Goal: Task Accomplishment & Management: Use online tool/utility

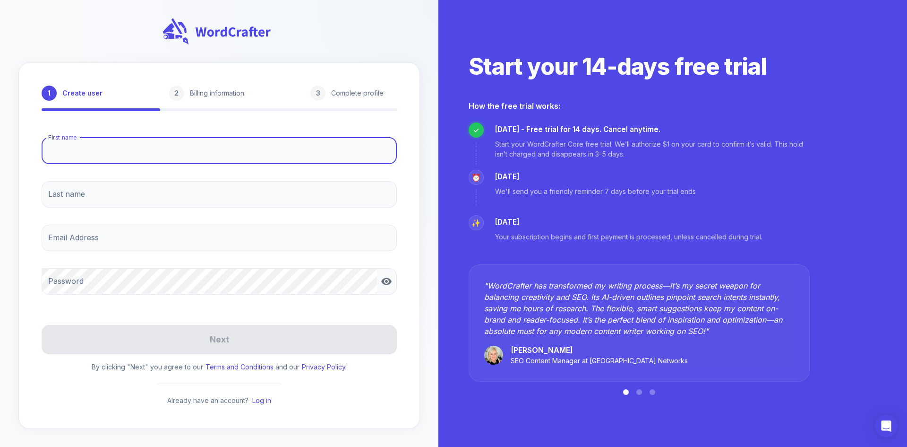
click at [96, 150] on input "First name" at bounding box center [219, 150] width 355 height 26
type input "[PERSON_NAME]"
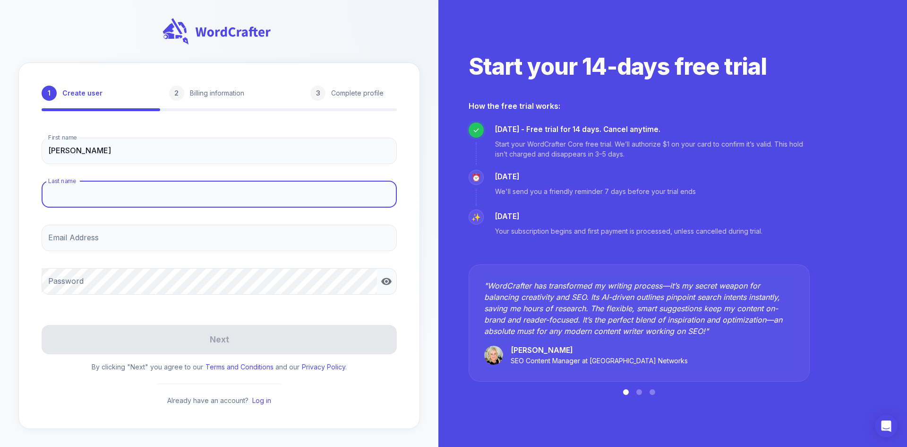
click at [101, 197] on input "Last name" at bounding box center [219, 194] width 355 height 26
type input "Veiller"
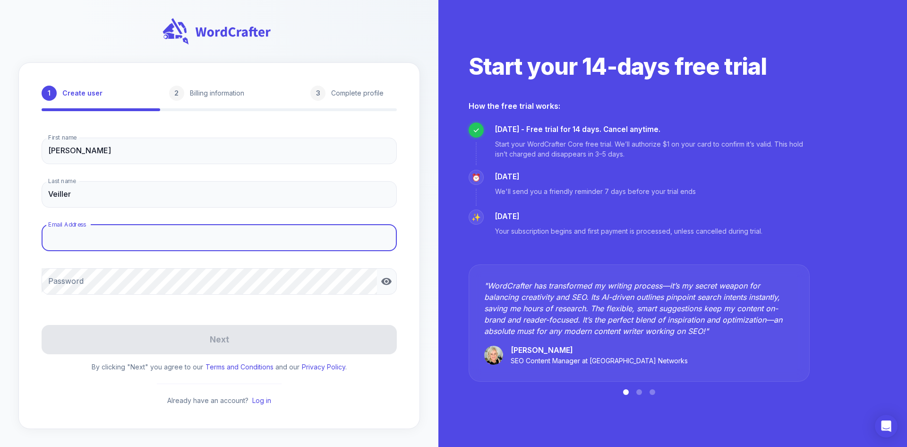
click at [86, 236] on input "Email Address" at bounding box center [219, 237] width 355 height 26
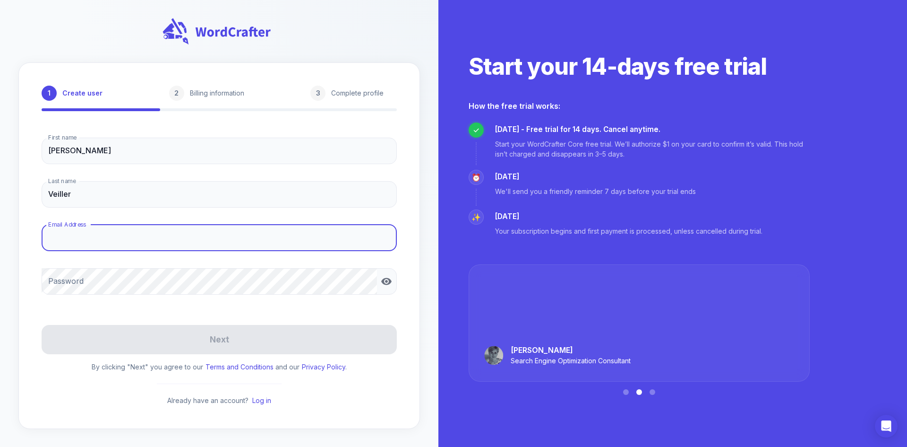
type input "[EMAIL_ADDRESS][DOMAIN_NAME]"
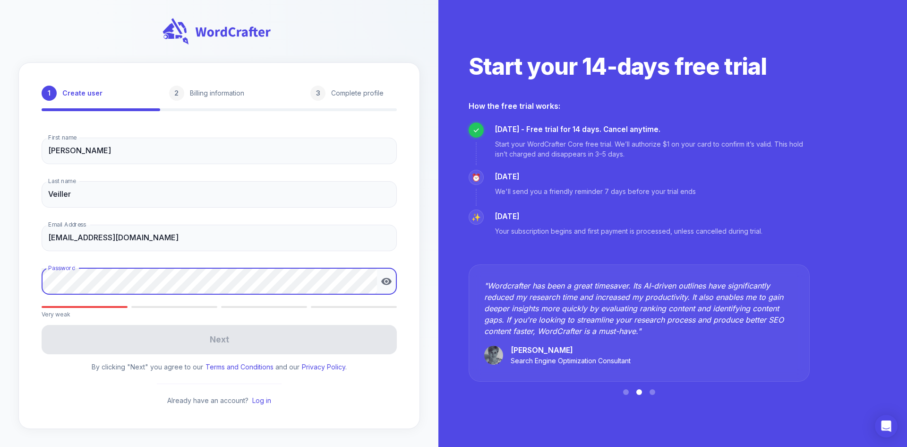
click at [13, 277] on div "1 Create user 2 Billing information 3 Complete profile First name [PERSON_NAME]…" at bounding box center [219, 223] width 438 height 447
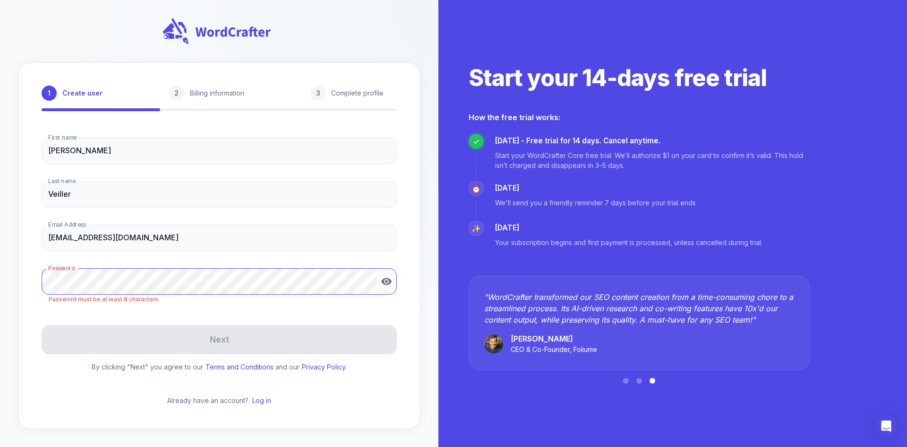
click at [389, 279] on icon "button" at bounding box center [386, 280] width 10 height 7
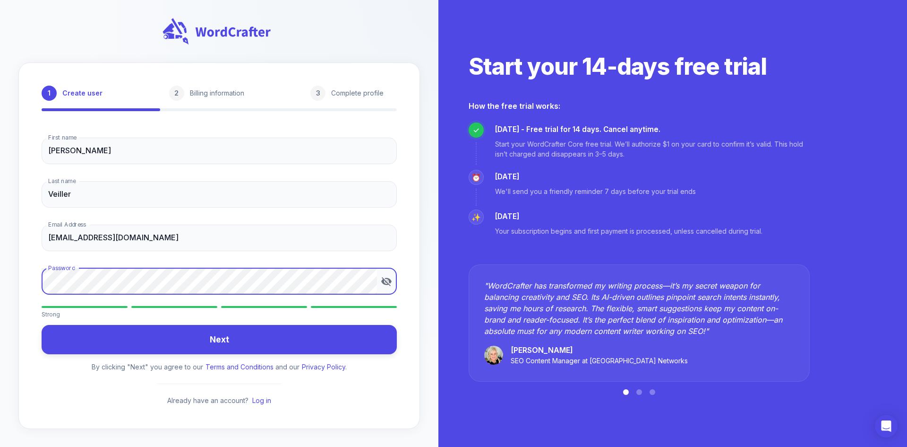
click at [32, 282] on div "1 Create user 2 Billing information 3 Complete profile First name [PERSON_NAME]…" at bounding box center [219, 245] width 402 height 367
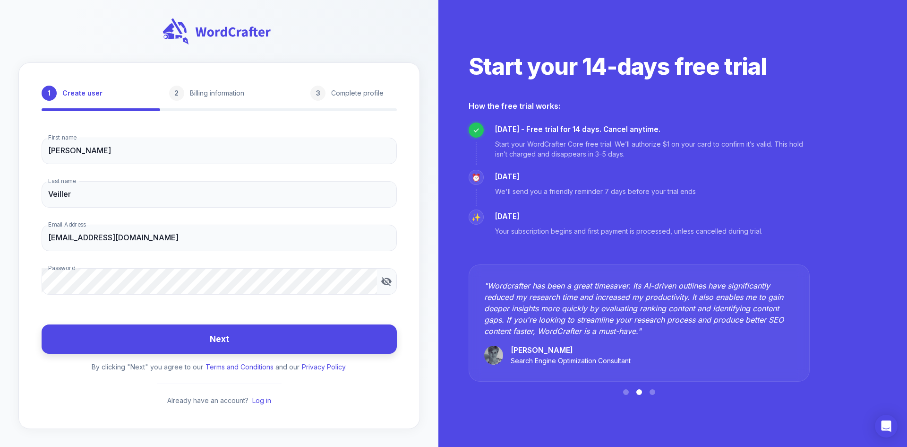
click at [302, 345] on button "Next" at bounding box center [219, 339] width 355 height 30
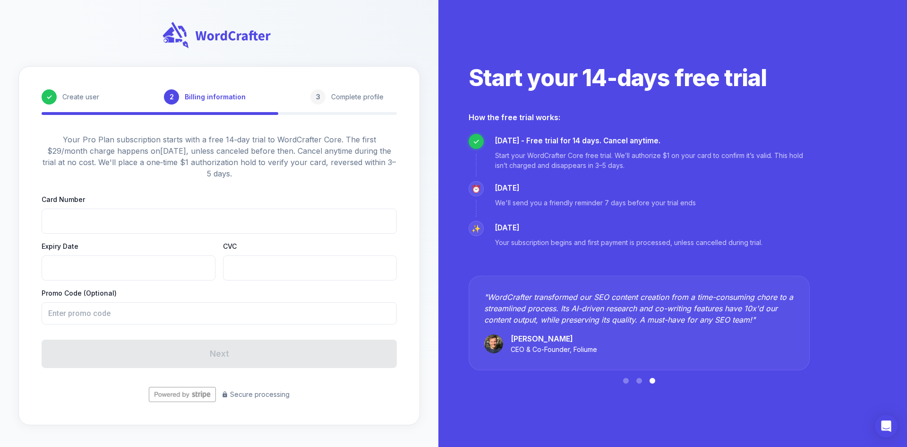
click at [259, 211] on div at bounding box center [219, 220] width 355 height 25
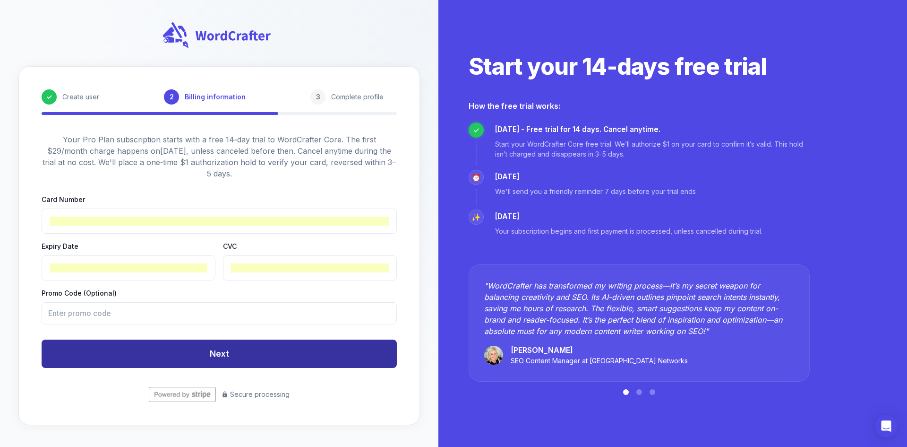
click at [223, 355] on button "Next" at bounding box center [219, 353] width 355 height 28
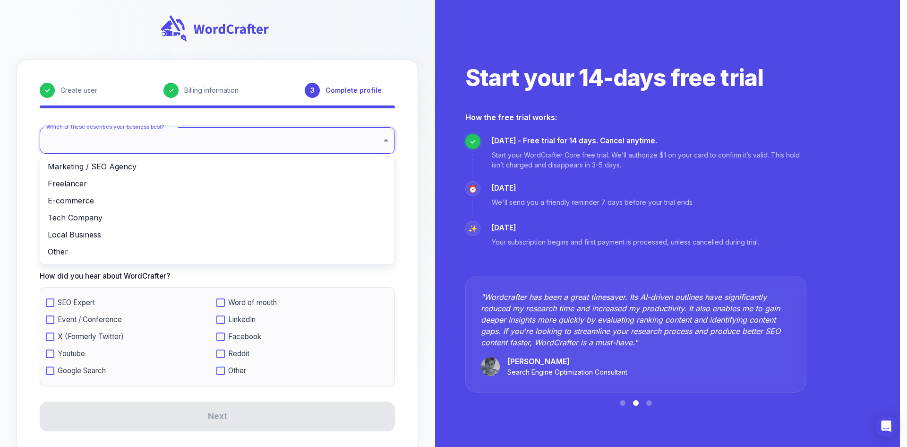
click at [223, 142] on body "✓ Create user ✓ Billing information 3 Complete profile Which of these describes…" at bounding box center [453, 234] width 907 height 469
click at [109, 217] on li "Tech Company" at bounding box center [217, 217] width 354 height 17
type input "**********"
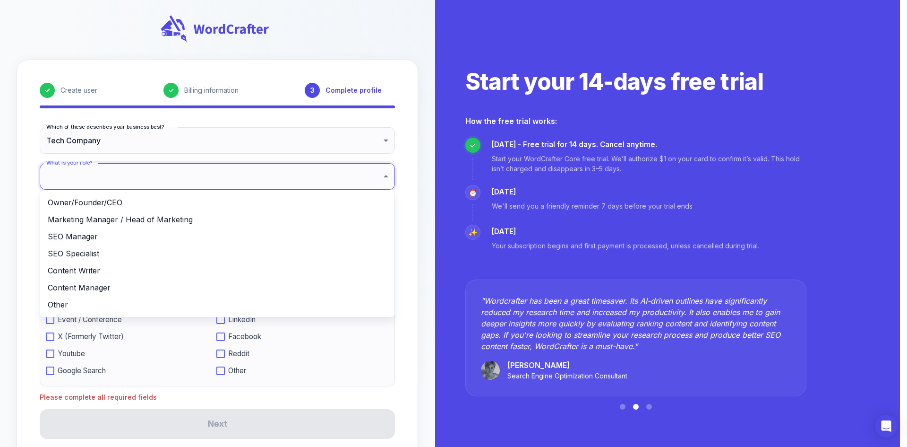
click at [132, 175] on body "**********" at bounding box center [453, 238] width 907 height 477
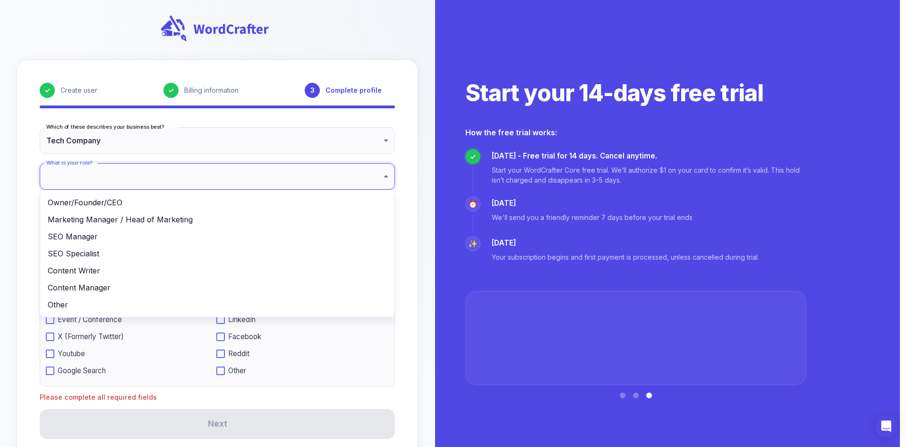
click at [94, 237] on li "SEO Manager" at bounding box center [217, 236] width 354 height 17
type input "**********"
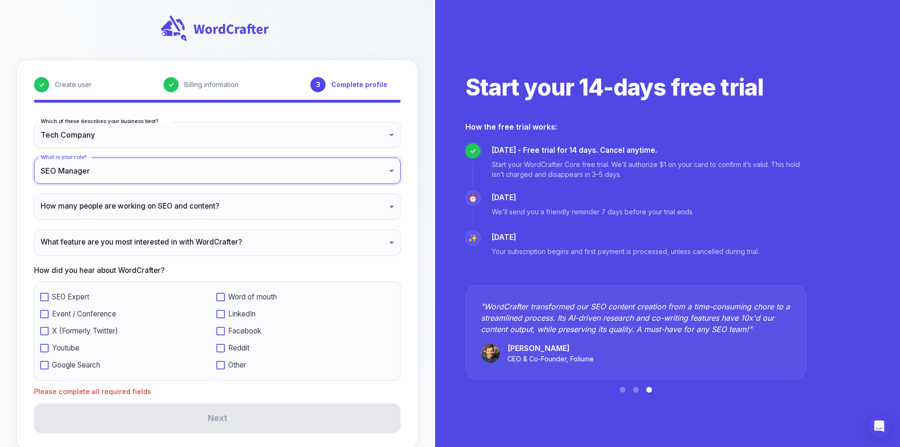
click at [124, 213] on body "**********" at bounding box center [450, 232] width 900 height 465
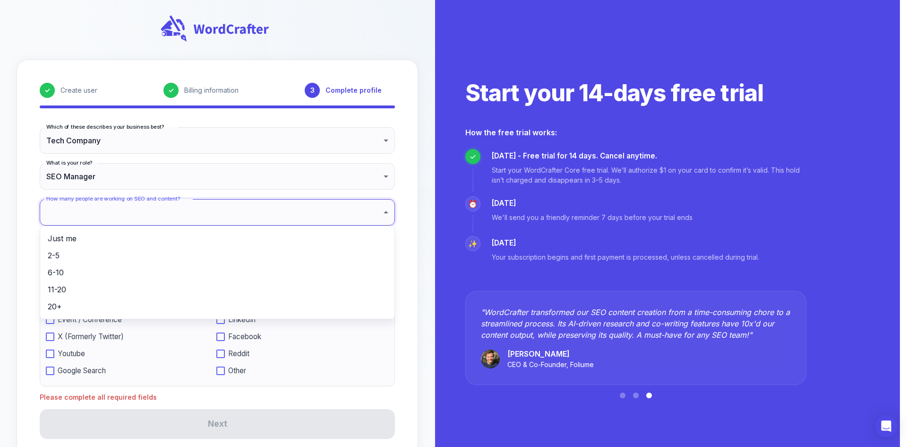
click at [84, 251] on li "2-5" at bounding box center [217, 255] width 354 height 17
type input "***"
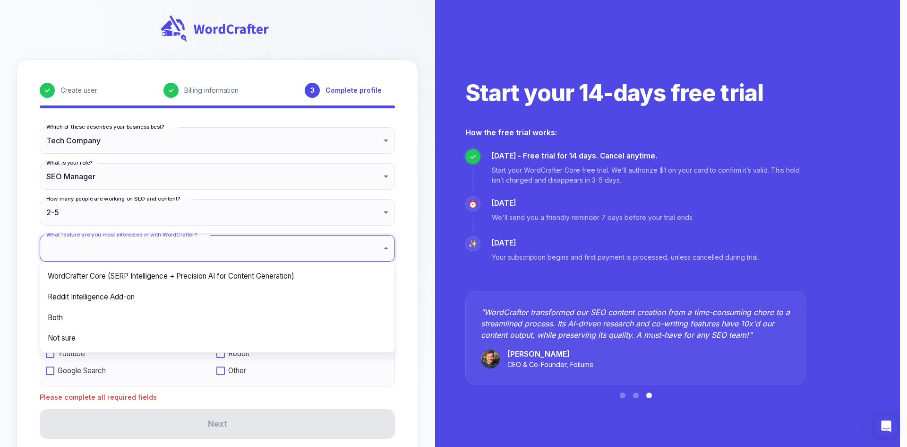
click at [135, 249] on body "**********" at bounding box center [453, 238] width 907 height 477
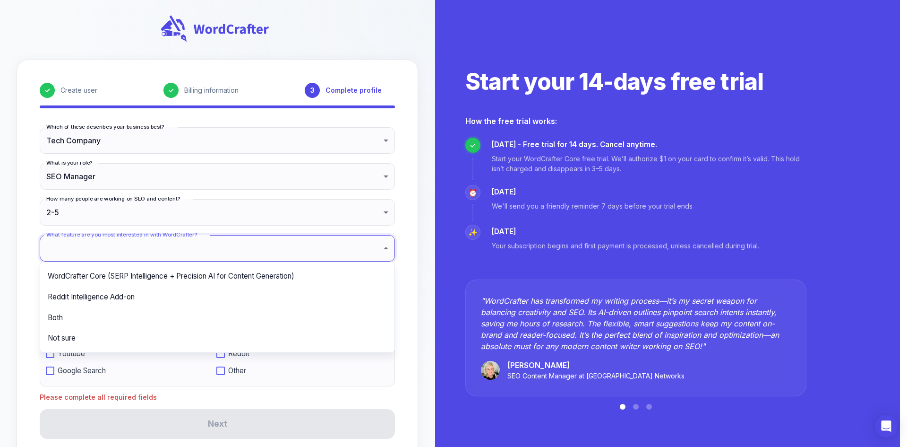
click at [127, 276] on li "WordCrafter Core (SERP Intelligence + Precision AI for Content Generation)" at bounding box center [217, 276] width 354 height 21
type input "**********"
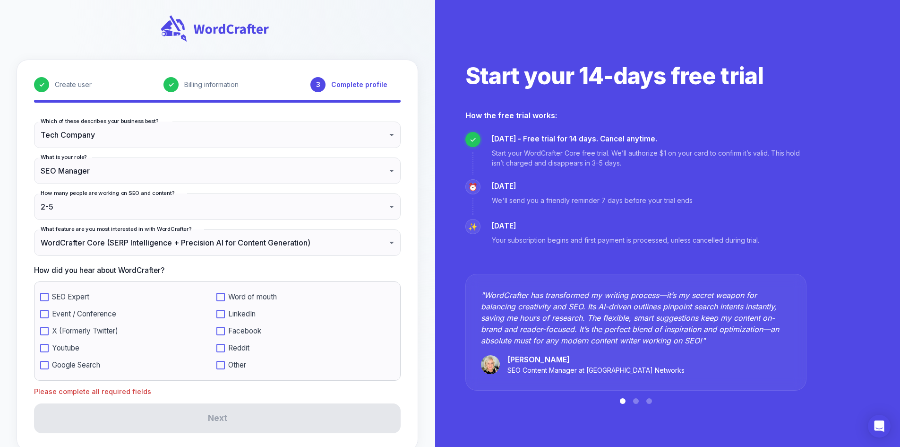
click at [77, 301] on span "SEO Expert" at bounding box center [70, 296] width 37 height 9
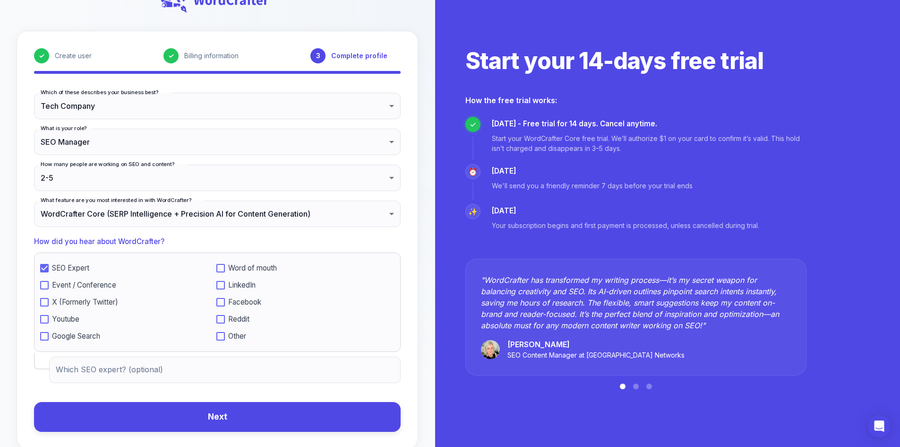
scroll to position [58, 0]
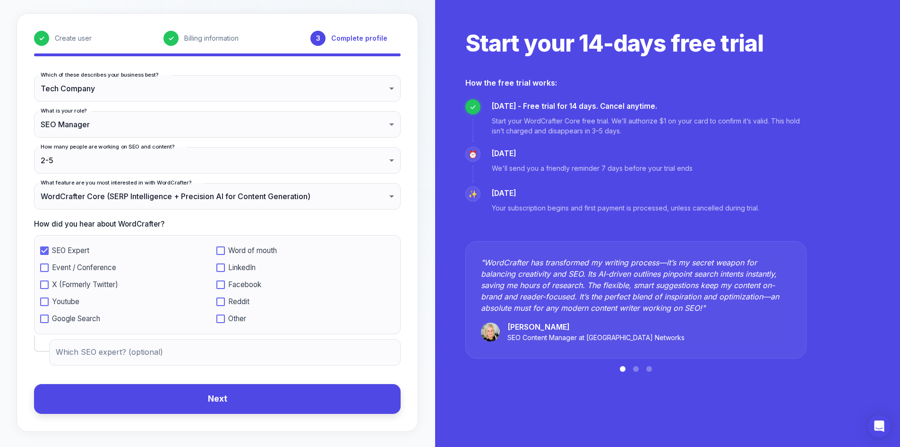
click at [176, 393] on button "Next" at bounding box center [217, 399] width 367 height 30
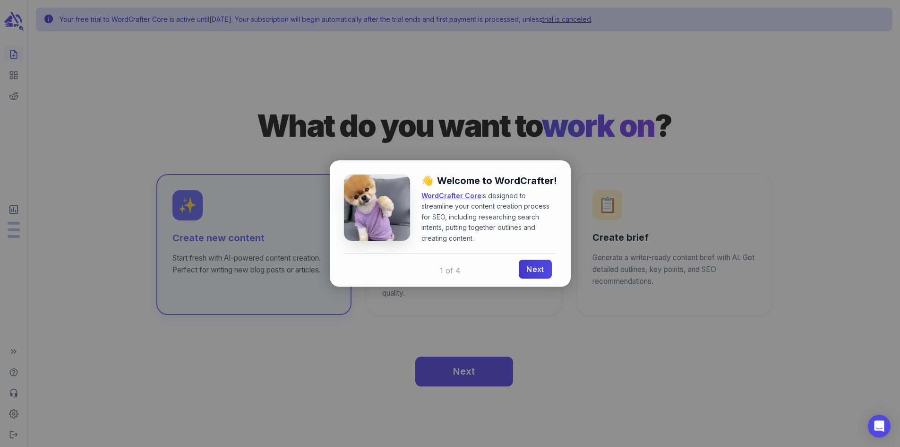
click at [539, 268] on link "Next" at bounding box center [535, 268] width 33 height 19
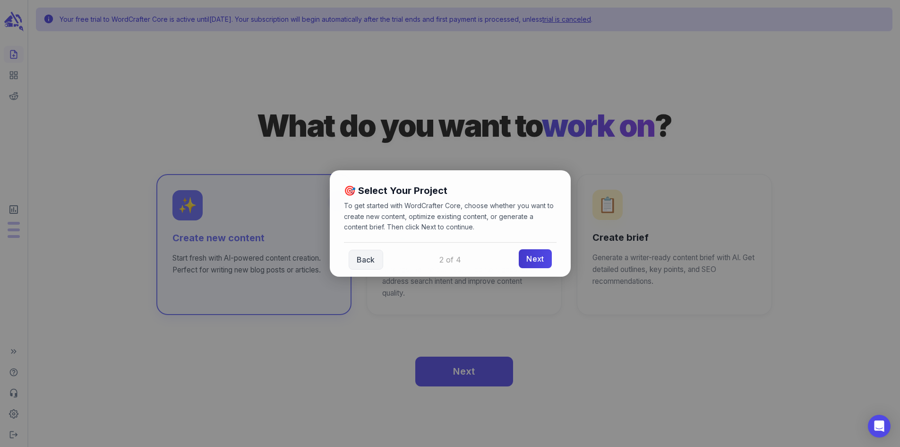
click at [538, 256] on link "Next" at bounding box center [535, 258] width 33 height 19
click at [541, 260] on link "Next" at bounding box center [535, 258] width 33 height 19
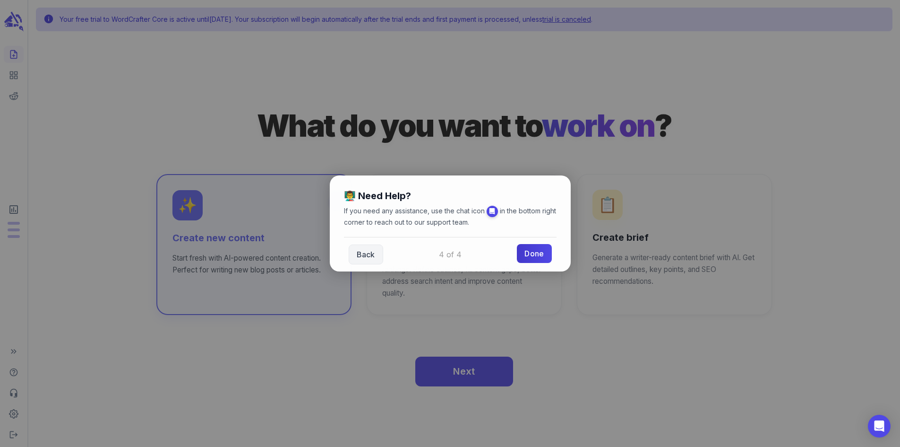
click at [540, 254] on link "Done" at bounding box center [534, 253] width 34 height 19
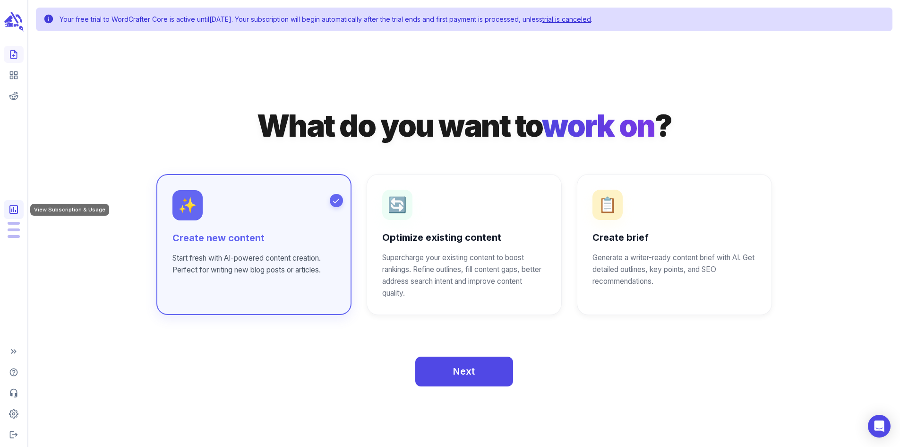
click at [16, 210] on icon "View Subscription & Usage" at bounding box center [13, 209] width 9 height 9
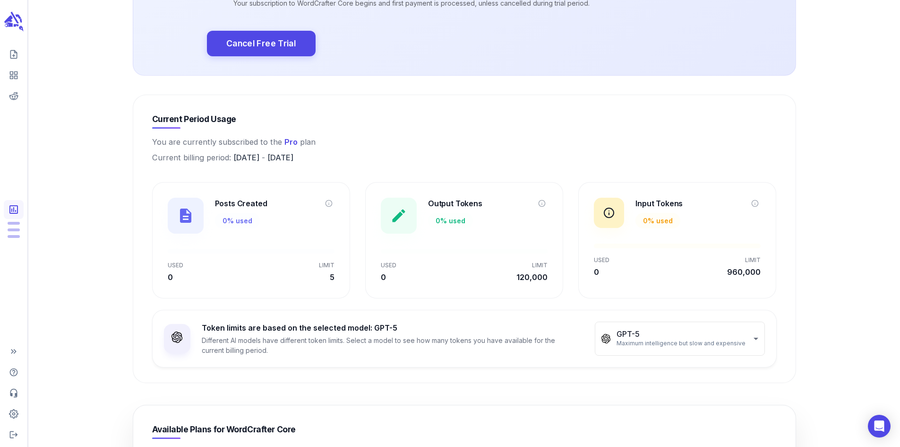
scroll to position [47, 0]
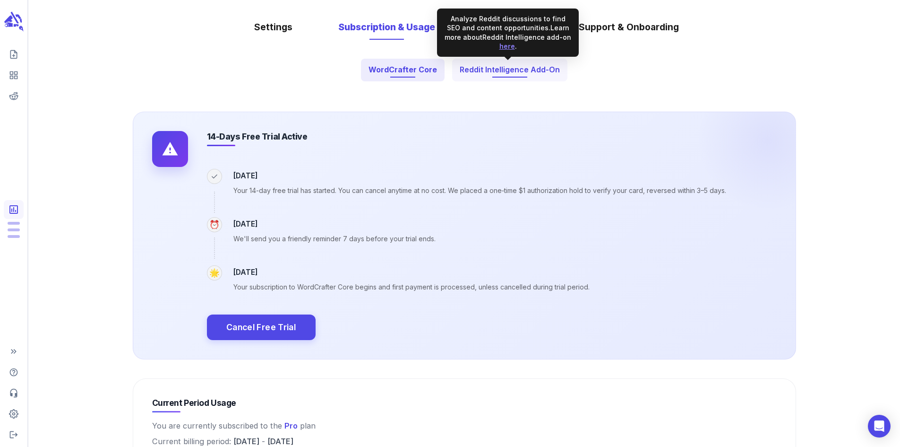
click at [541, 71] on button "Reddit Intelligence Add-On" at bounding box center [509, 70] width 115 height 23
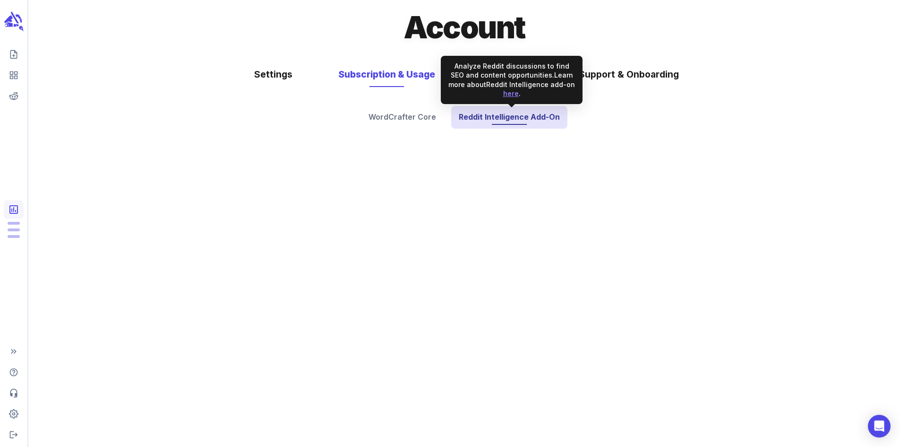
scroll to position [0, 0]
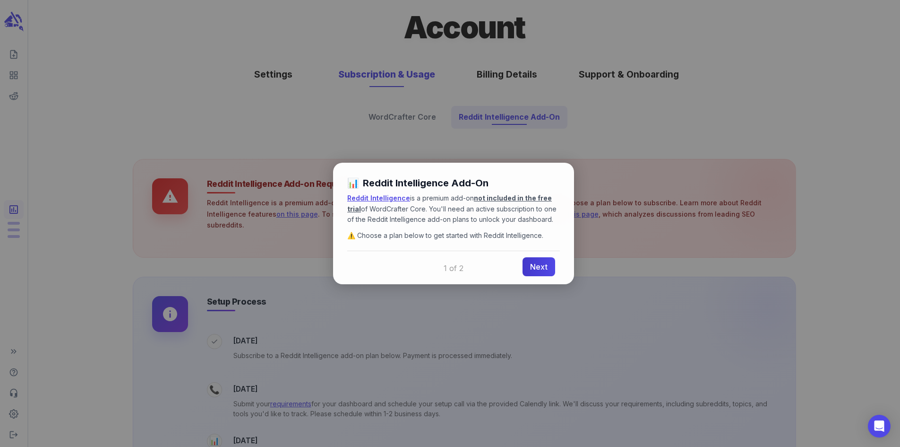
click at [541, 268] on link "Next" at bounding box center [539, 266] width 33 height 19
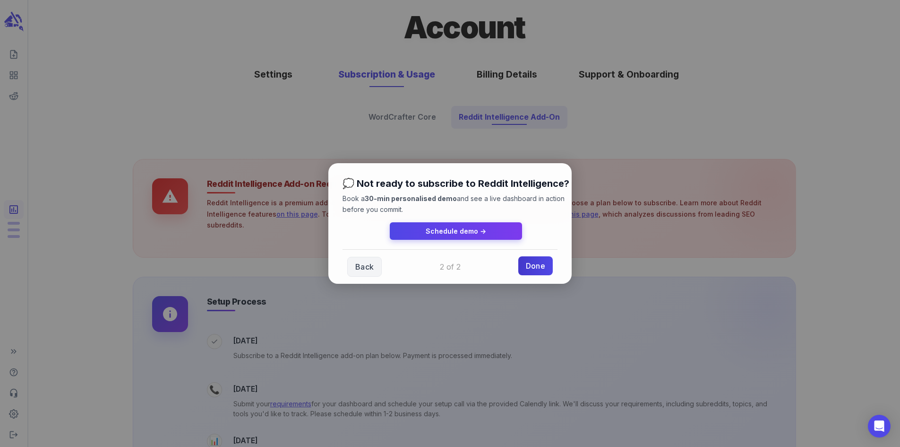
click at [541, 264] on link "Done" at bounding box center [535, 265] width 34 height 19
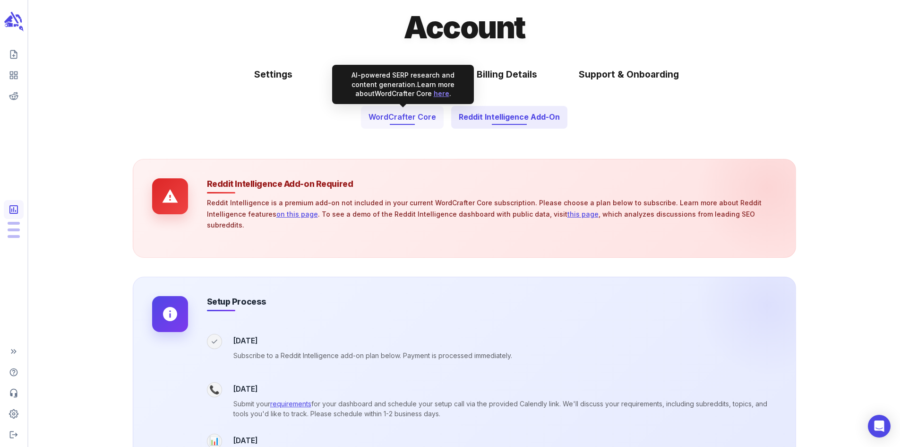
click at [392, 120] on button "WordCrafter Core" at bounding box center [402, 117] width 83 height 23
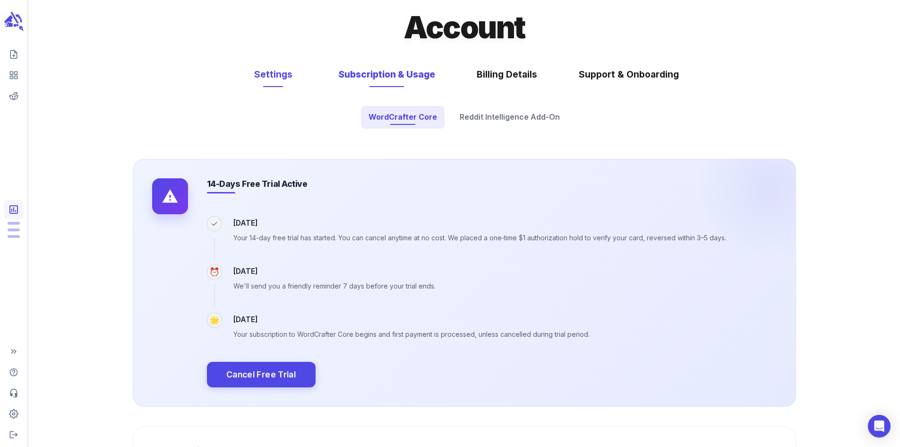
click at [272, 79] on button "Settings" at bounding box center [273, 74] width 66 height 25
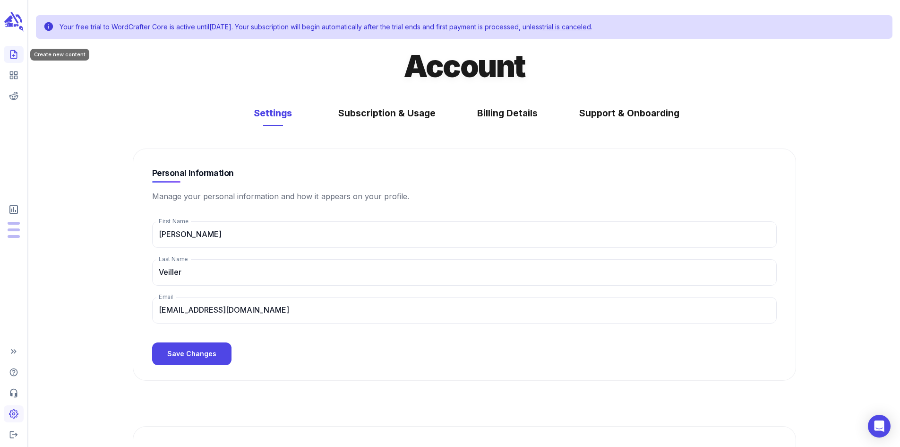
click at [16, 60] on link "Create new content" at bounding box center [14, 54] width 20 height 17
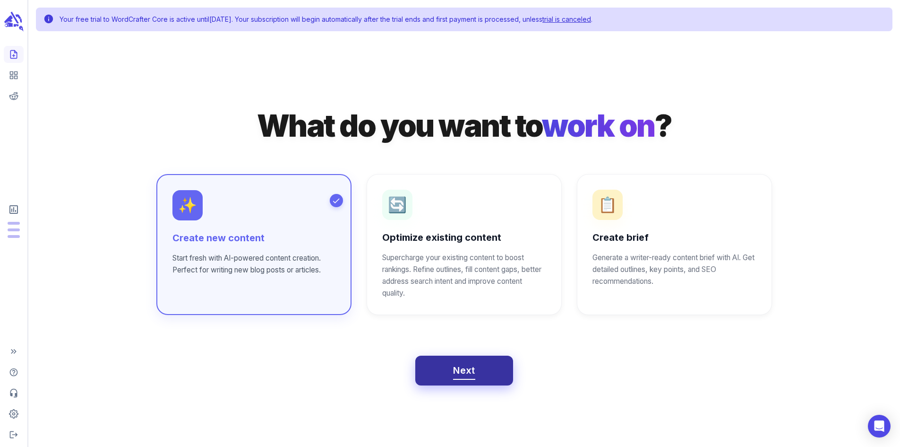
click at [457, 370] on span "Next" at bounding box center [464, 370] width 22 height 17
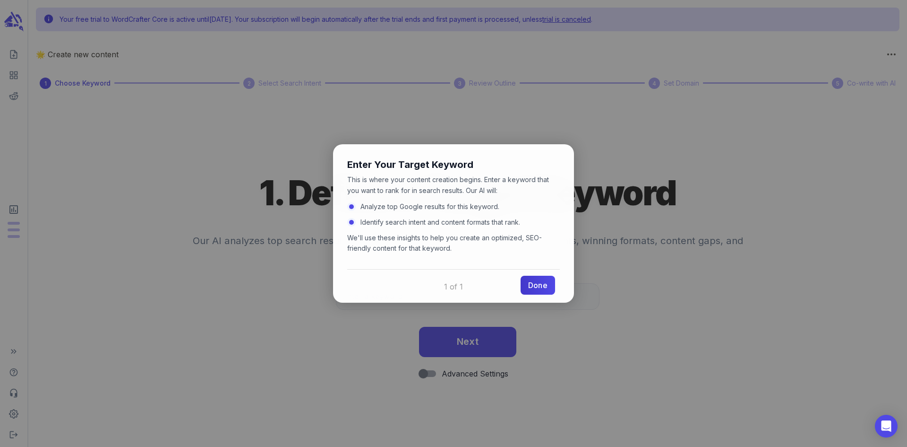
click at [532, 287] on link "Done" at bounding box center [538, 284] width 34 height 19
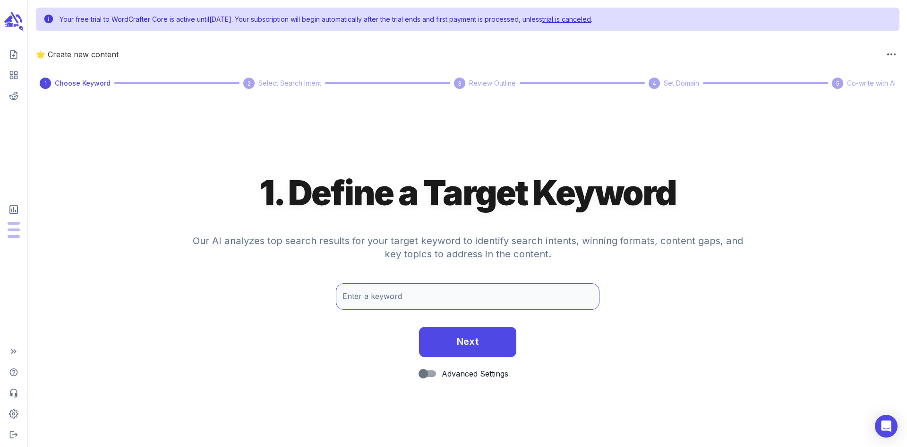
click at [395, 292] on input "Enter a keyword" at bounding box center [468, 296] width 264 height 26
paste input "blog/asmr-sleep-sounds-integration"
drag, startPoint x: 361, startPoint y: 296, endPoint x: 260, endPoint y: 305, distance: 100.6
click at [260, 305] on div "Enter a keyword blog/asmr-sleep-sounds-integration Enter a keyword" at bounding box center [467, 301] width 879 height 36
drag, startPoint x: 361, startPoint y: 296, endPoint x: 575, endPoint y: 292, distance: 214.1
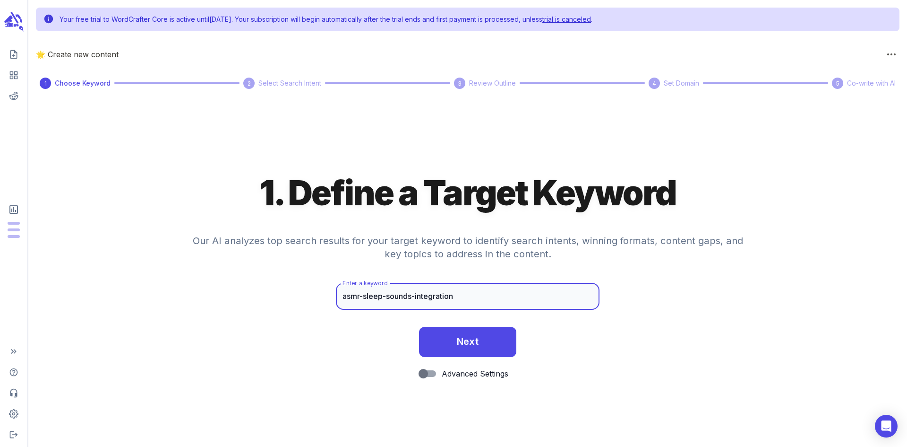
click at [575, 292] on input "asmr-sleep-sounds-integration" at bounding box center [468, 296] width 264 height 26
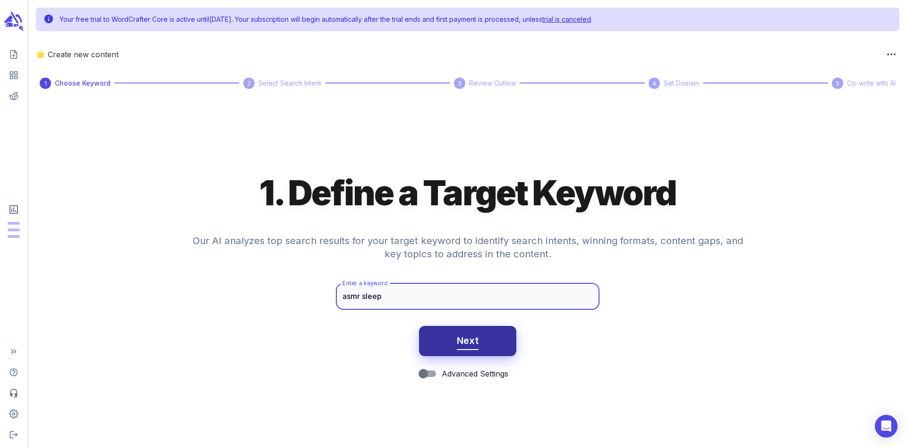
type input "asmr sleep"
click at [484, 344] on button "Next" at bounding box center [468, 341] width 98 height 30
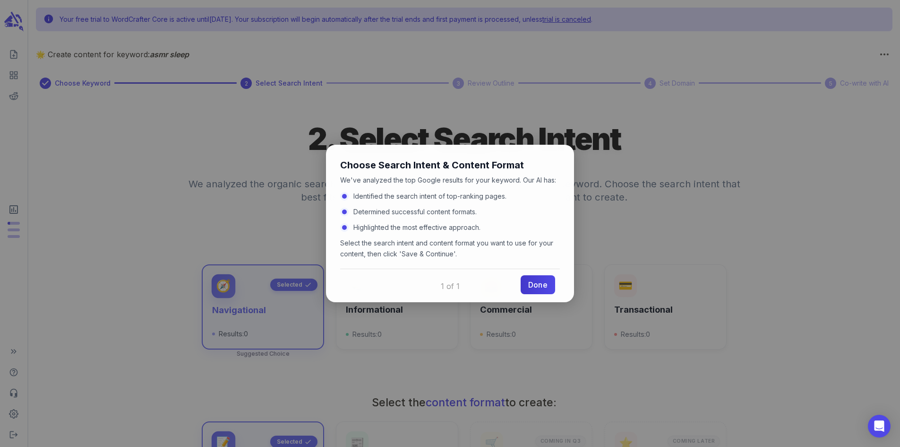
click at [539, 286] on link "Done" at bounding box center [538, 284] width 34 height 19
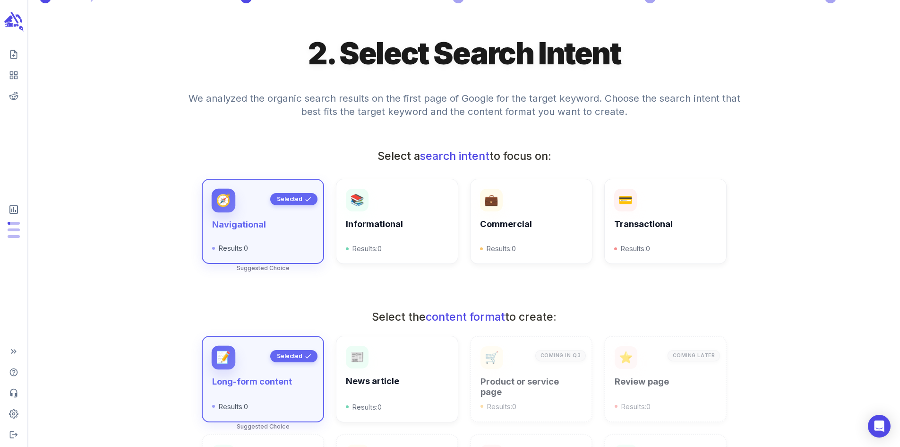
scroll to position [94, 0]
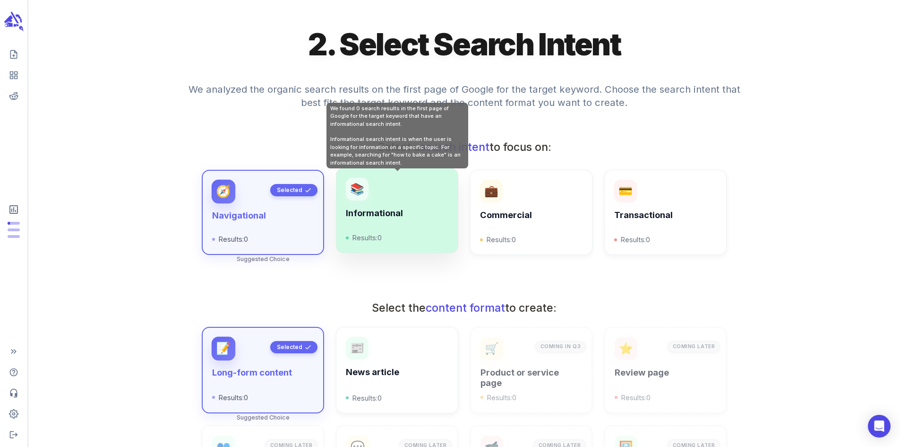
click at [403, 218] on h6 "Informational" at bounding box center [397, 213] width 102 height 10
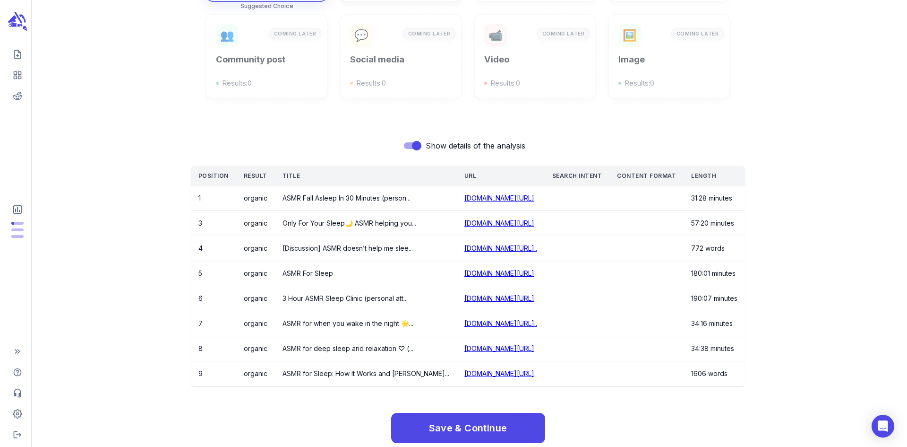
scroll to position [528, 0]
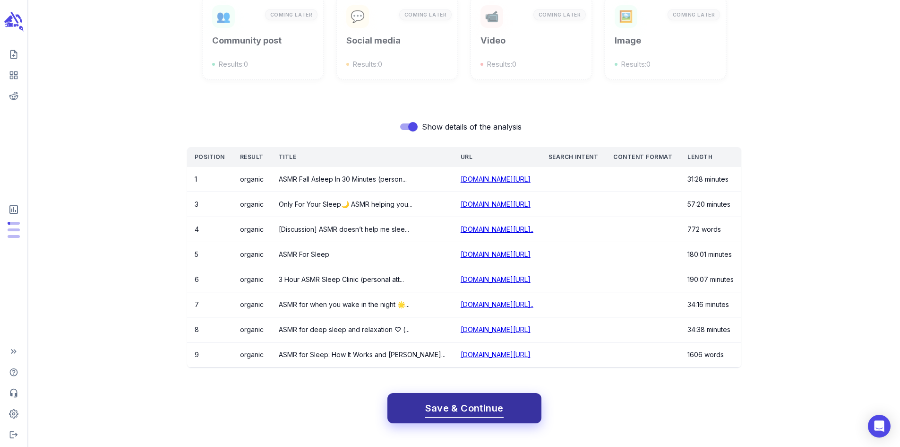
click at [470, 410] on span "Save & Continue" at bounding box center [464, 408] width 78 height 17
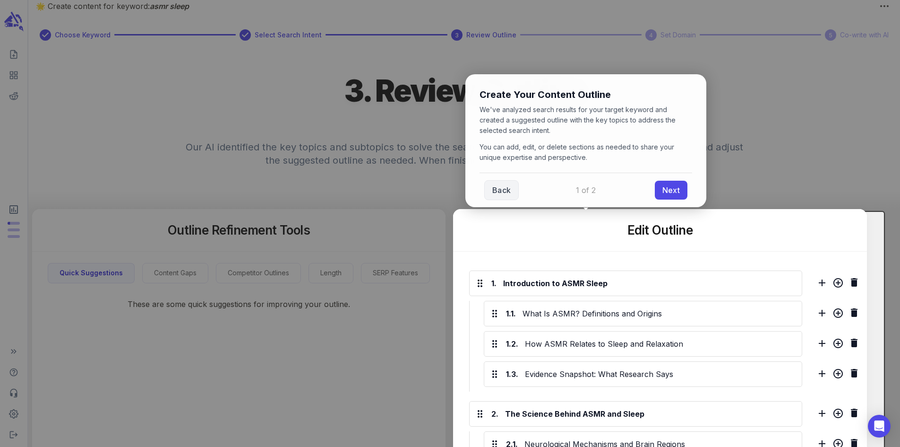
scroll to position [47, 0]
click at [672, 194] on link "Next" at bounding box center [671, 189] width 33 height 19
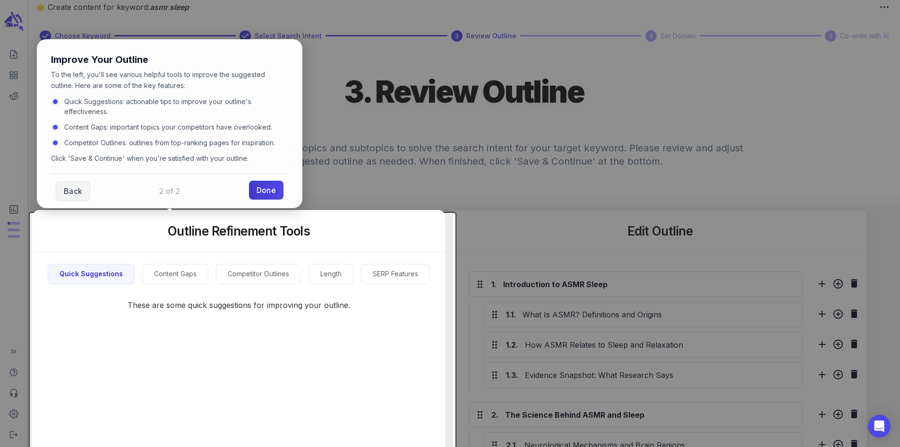
click at [273, 189] on link "Done" at bounding box center [266, 189] width 34 height 19
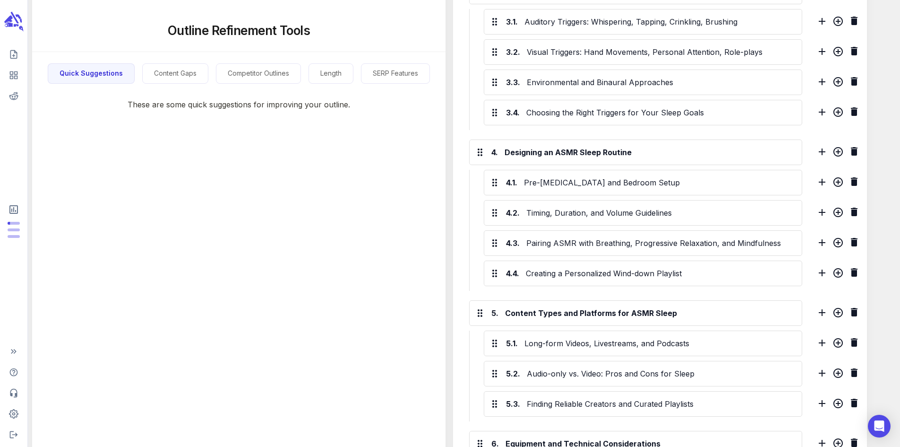
scroll to position [756, 0]
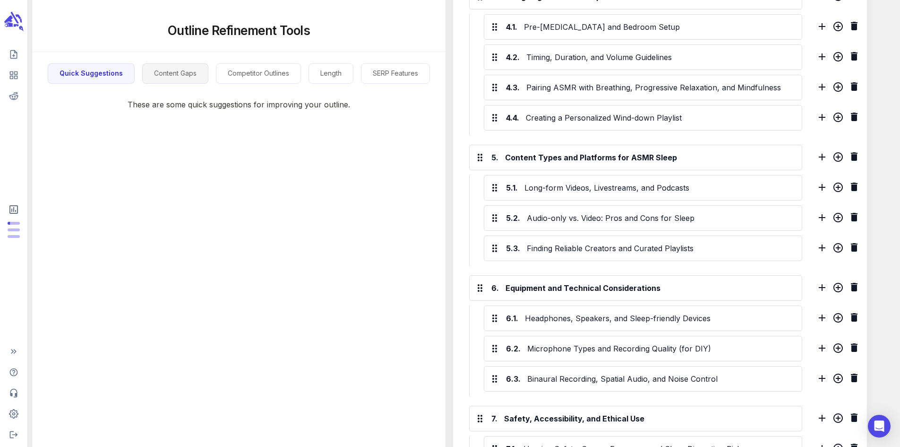
click at [192, 75] on button "Content Gaps" at bounding box center [175, 73] width 66 height 20
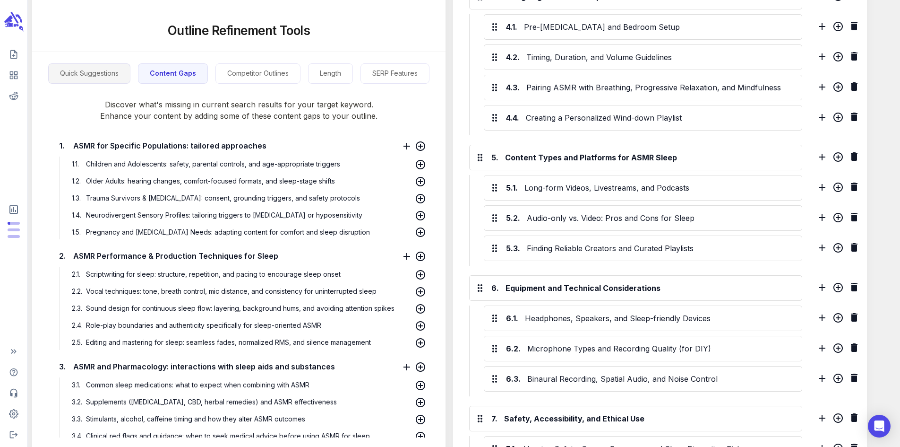
click at [76, 66] on button "Quick Suggestions" at bounding box center [89, 73] width 82 height 20
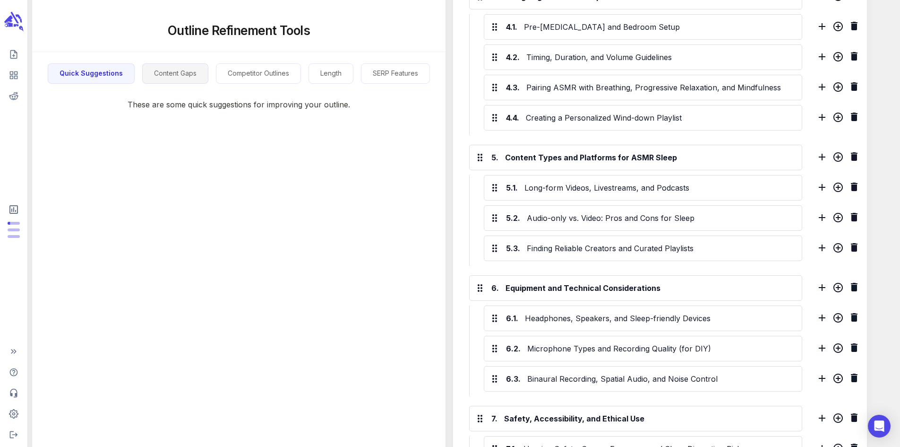
click at [179, 74] on button "Content Gaps" at bounding box center [175, 73] width 66 height 20
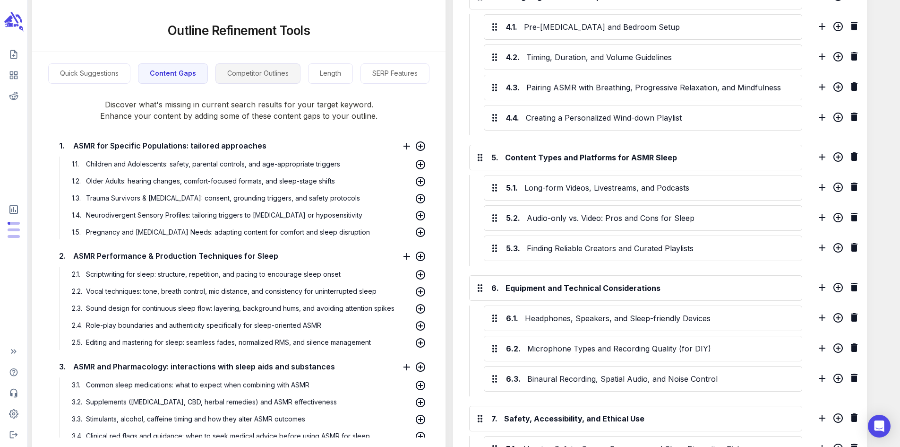
click at [266, 73] on button "Competitor Outlines" at bounding box center [257, 73] width 85 height 20
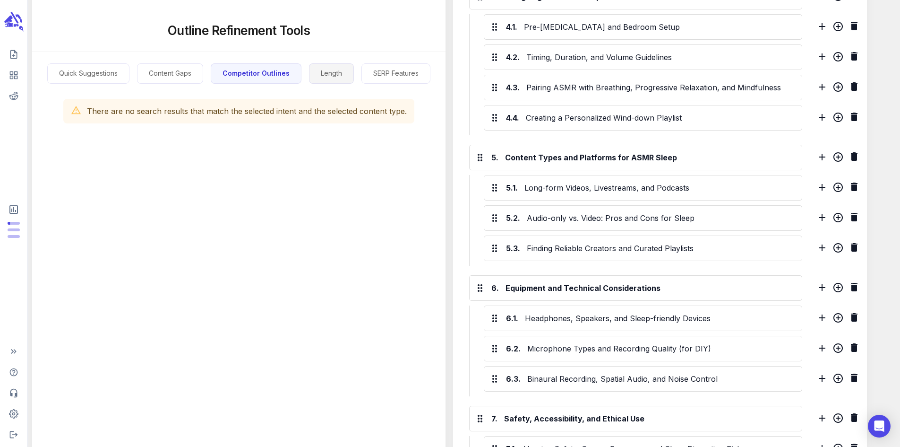
click at [336, 72] on button "Length" at bounding box center [331, 73] width 45 height 20
click at [393, 72] on button "SERP Features" at bounding box center [394, 73] width 69 height 20
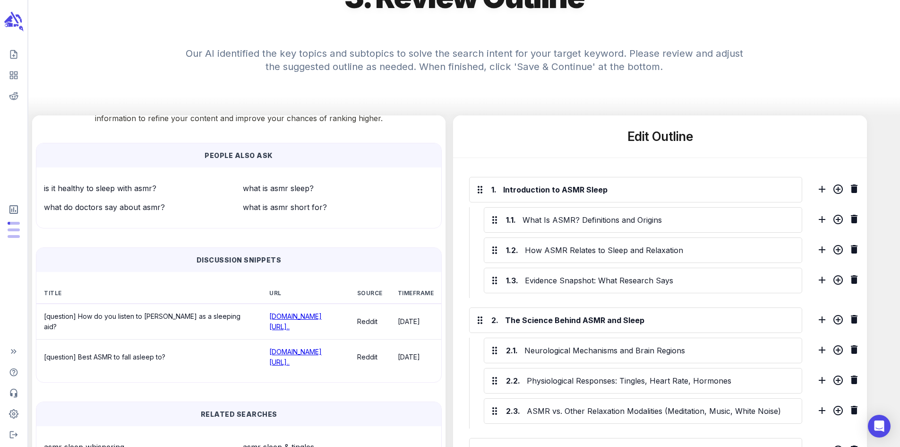
scroll to position [0, 0]
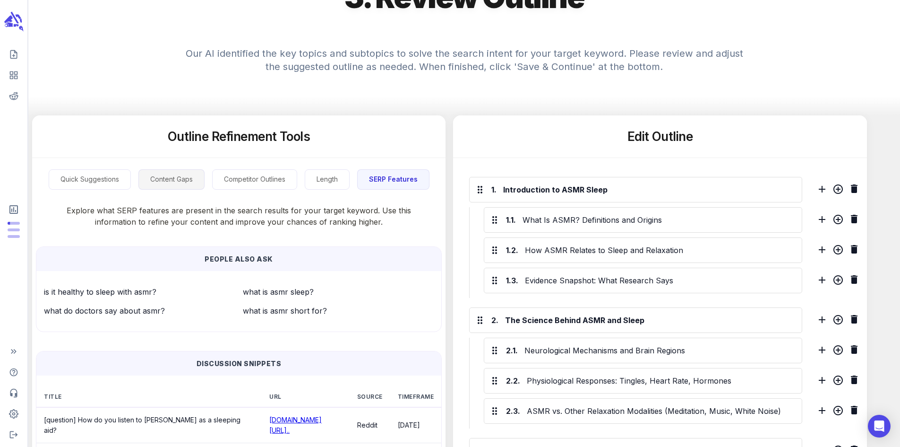
click at [197, 184] on button "Content Gaps" at bounding box center [171, 179] width 66 height 20
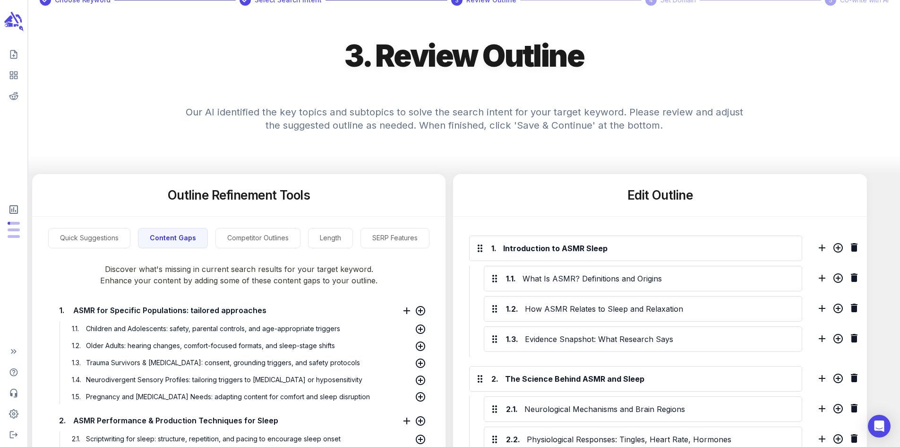
scroll to position [142, 0]
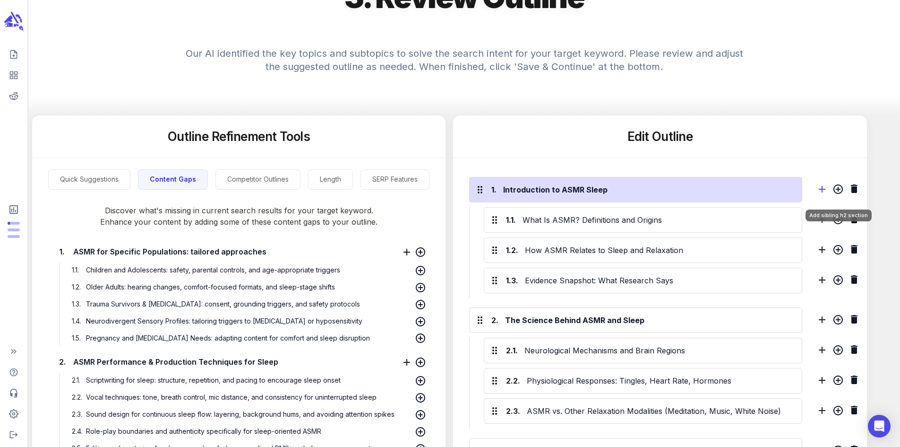
click at [828, 189] on icon "Add sibling h2 section" at bounding box center [821, 188] width 11 height 11
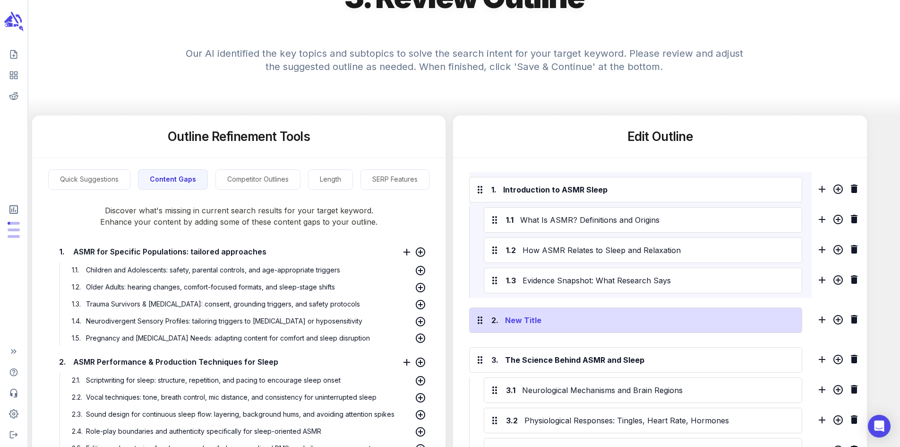
click at [558, 324] on div "New Title" at bounding box center [649, 319] width 292 height 15
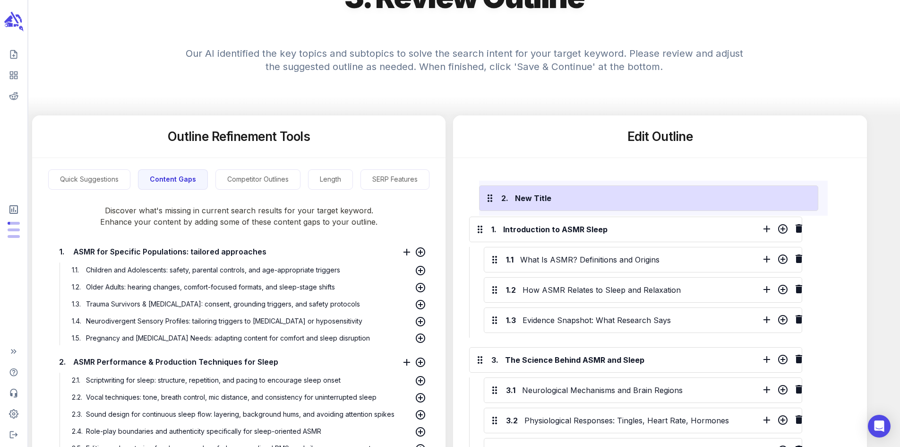
drag, startPoint x: 498, startPoint y: 319, endPoint x: 500, endPoint y: 186, distance: 133.7
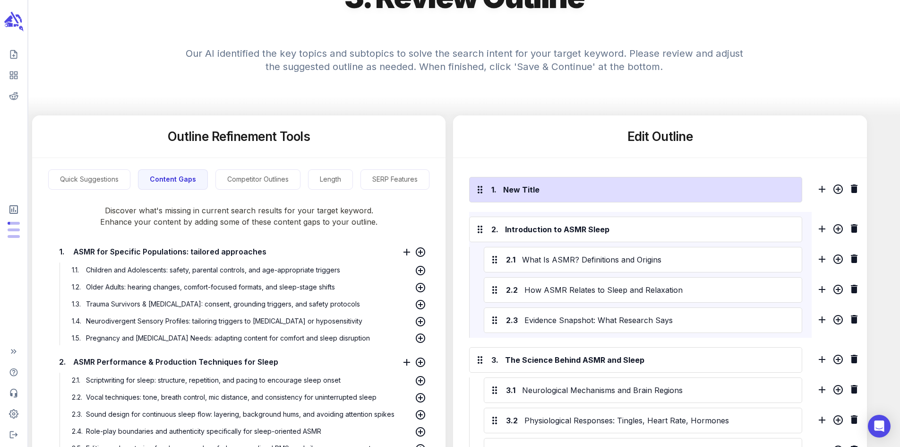
click at [497, 194] on div "1." at bounding box center [493, 189] width 5 height 11
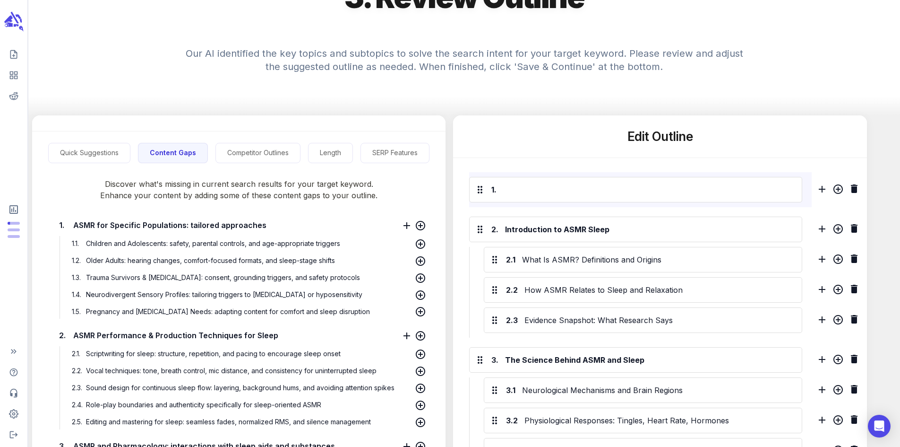
scroll to position [0, 0]
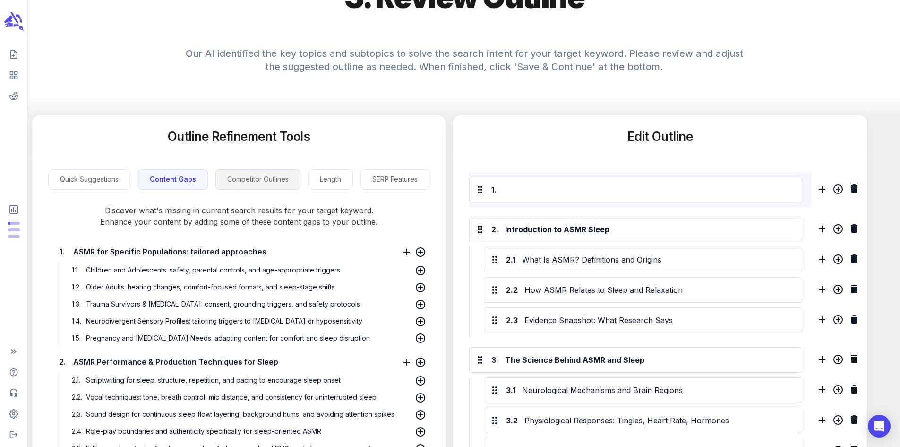
click at [270, 179] on button "Competitor Outlines" at bounding box center [257, 179] width 85 height 20
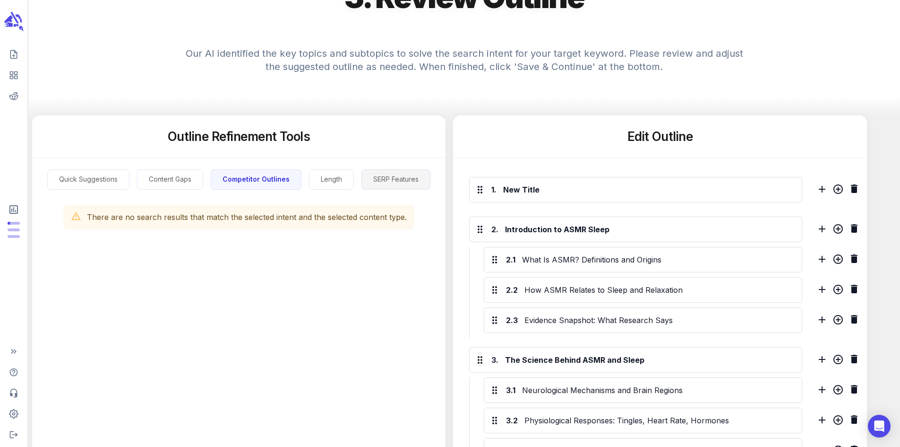
click at [388, 180] on button "SERP Features" at bounding box center [395, 179] width 69 height 20
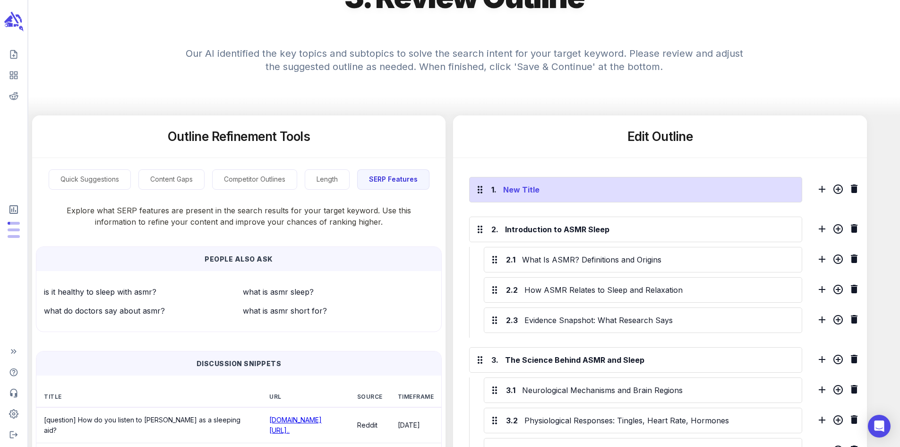
click at [565, 196] on div "New Title" at bounding box center [648, 189] width 294 height 15
drag, startPoint x: 549, startPoint y: 197, endPoint x: 481, endPoint y: 197, distance: 67.6
click at [481, 197] on div "1. New Title" at bounding box center [635, 190] width 333 height 26
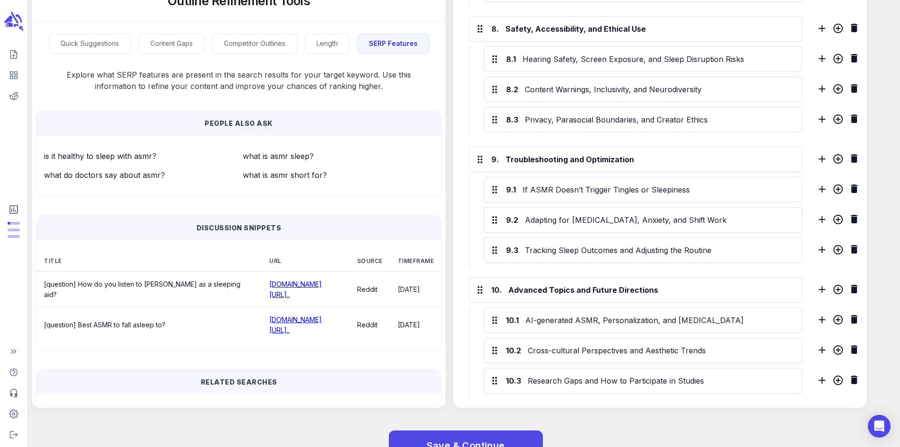
scroll to position [1219, 0]
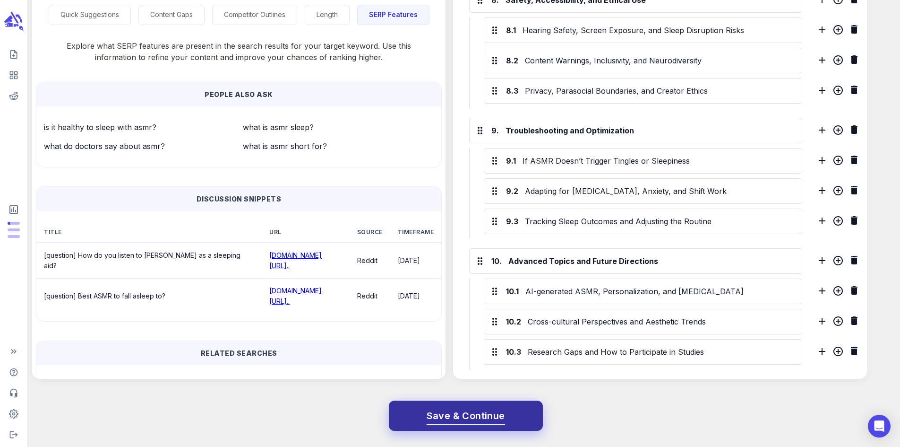
click at [506, 414] on button "Save & Continue" at bounding box center [466, 415] width 154 height 30
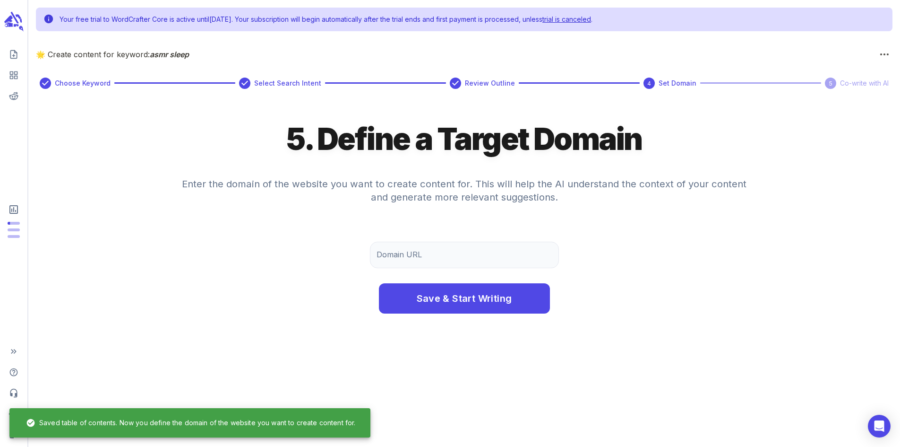
scroll to position [0, 0]
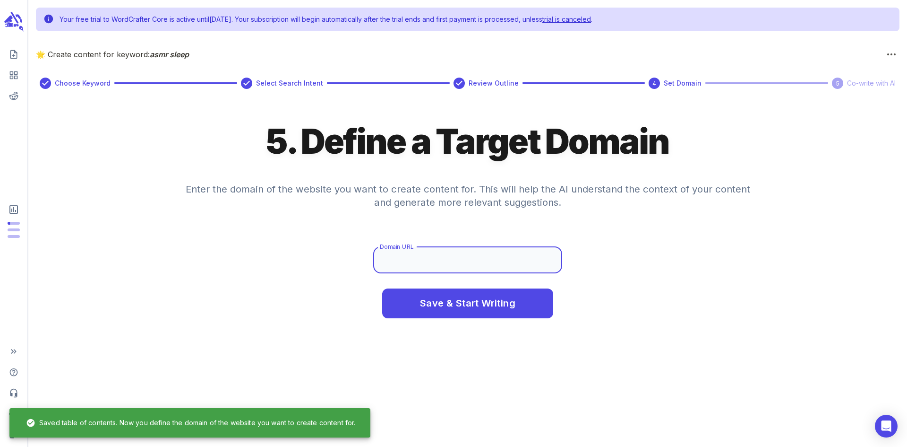
click at [424, 266] on input "Domain URL" at bounding box center [467, 260] width 189 height 26
type input "[DOMAIN_NAME]"
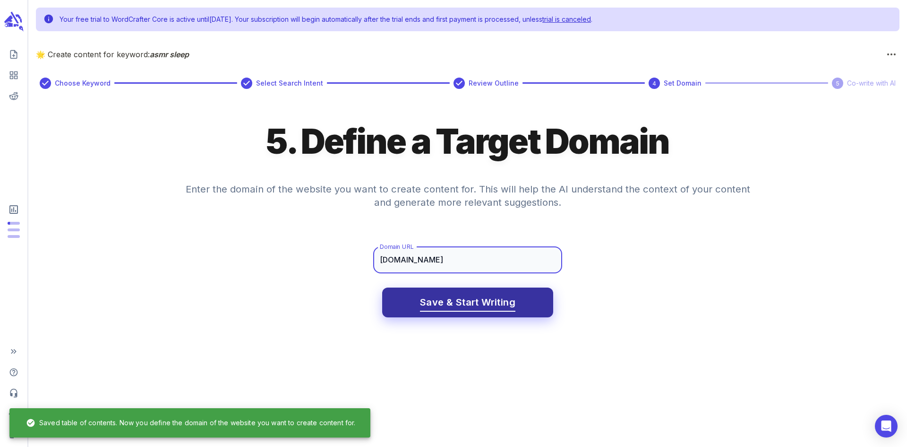
click at [520, 299] on button "Save & Start Writing" at bounding box center [467, 302] width 171 height 30
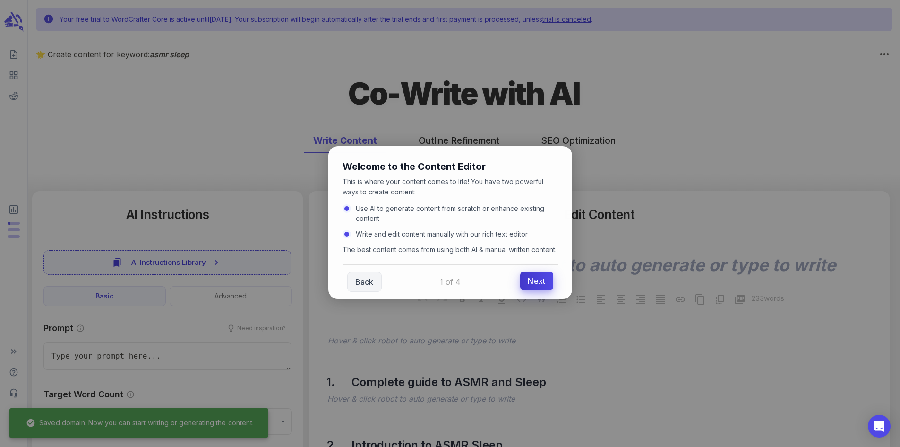
click at [532, 288] on link "Next" at bounding box center [536, 280] width 33 height 19
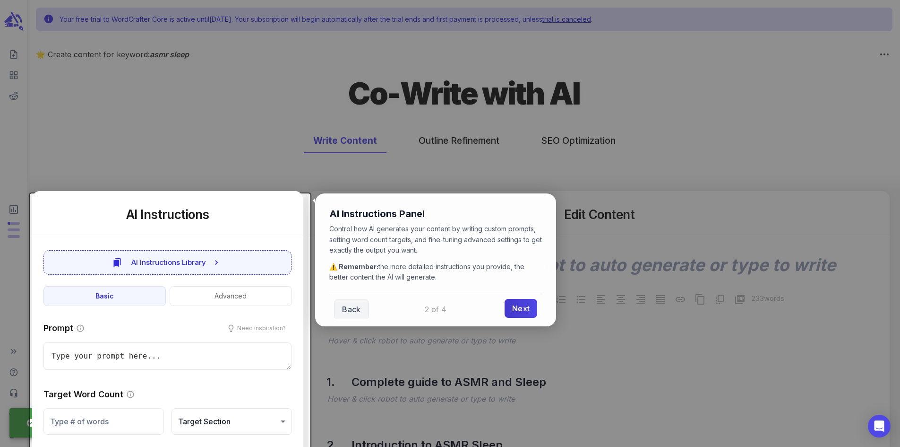
click at [521, 308] on link "Next" at bounding box center [521, 308] width 33 height 19
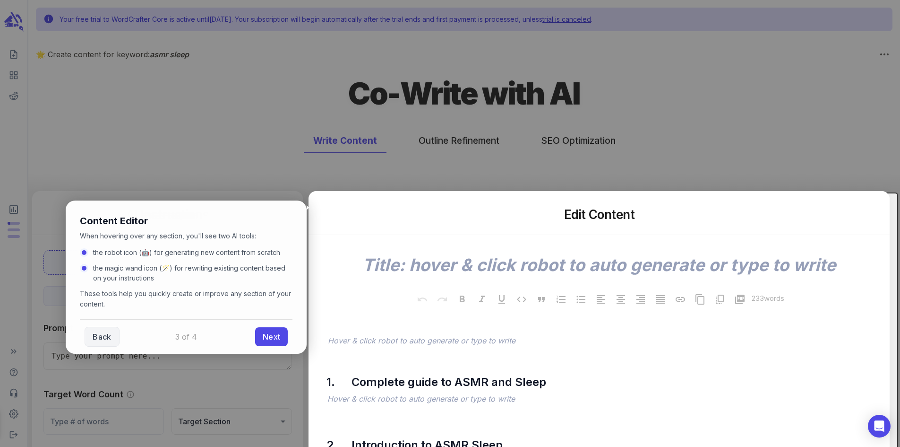
click at [276, 333] on link "Next" at bounding box center [271, 336] width 33 height 19
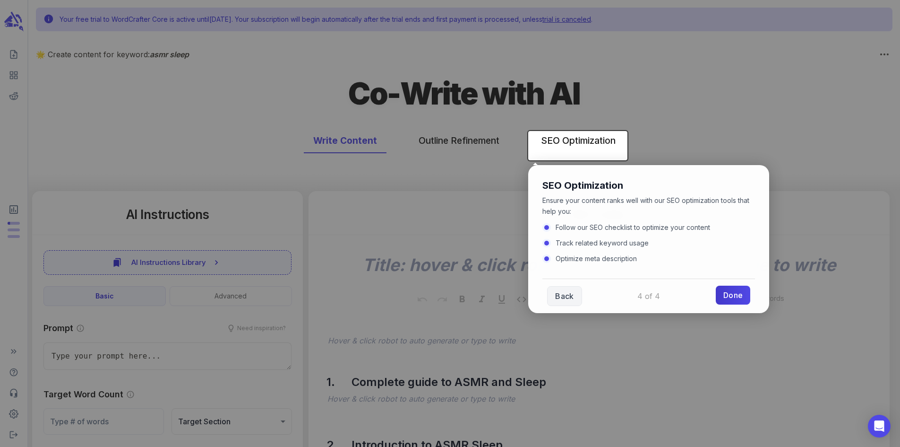
click at [733, 297] on link "Done" at bounding box center [733, 294] width 34 height 19
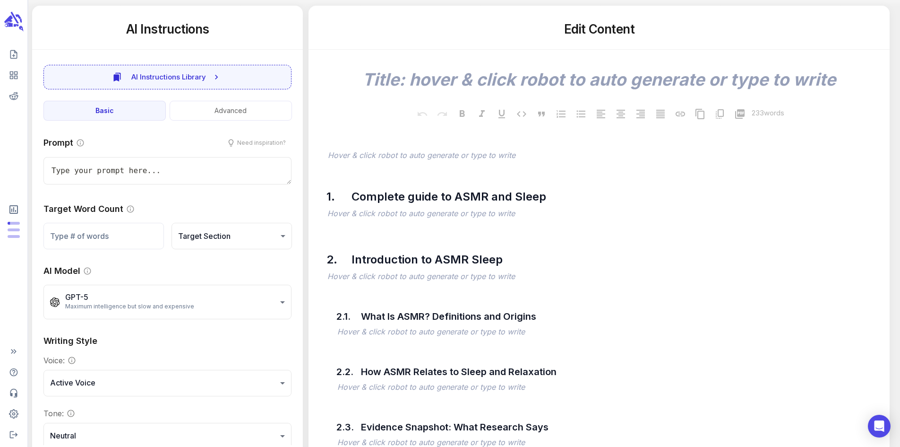
scroll to position [189, 0]
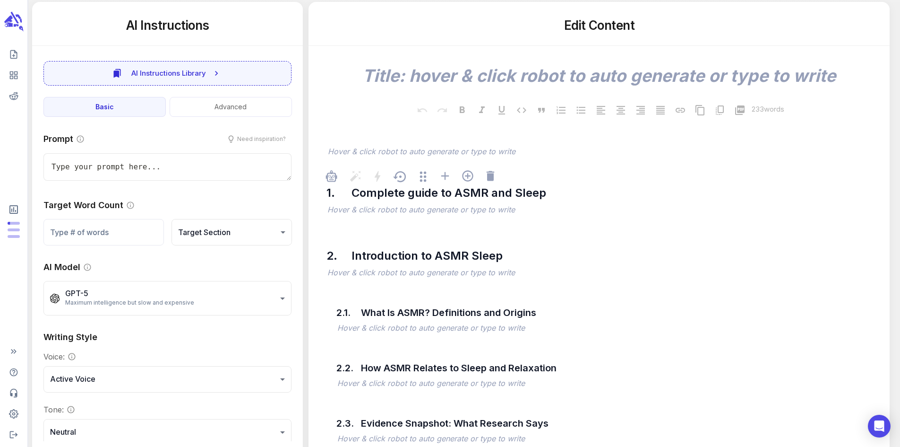
click at [339, 215] on p "﻿" at bounding box center [603, 210] width 553 height 11
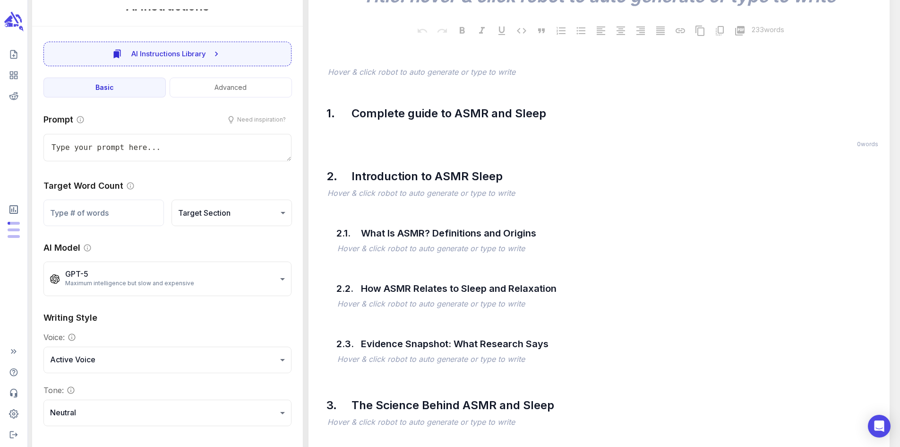
scroll to position [283, 0]
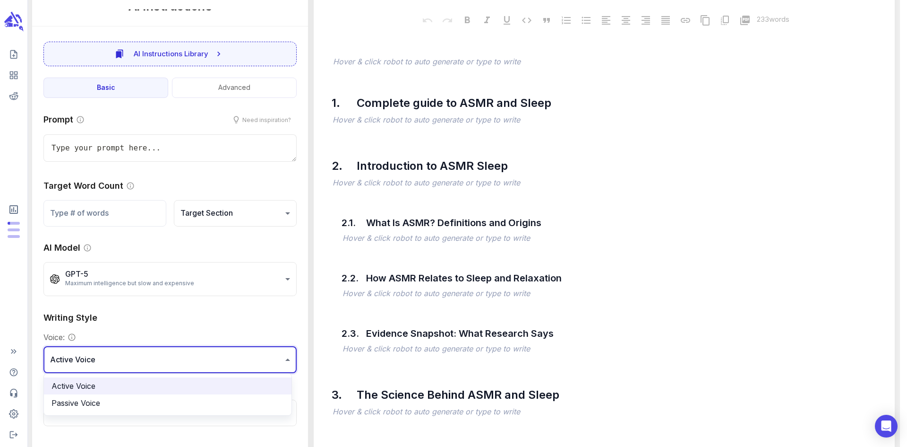
type textarea "x"
click at [120, 358] on div at bounding box center [453, 223] width 907 height 447
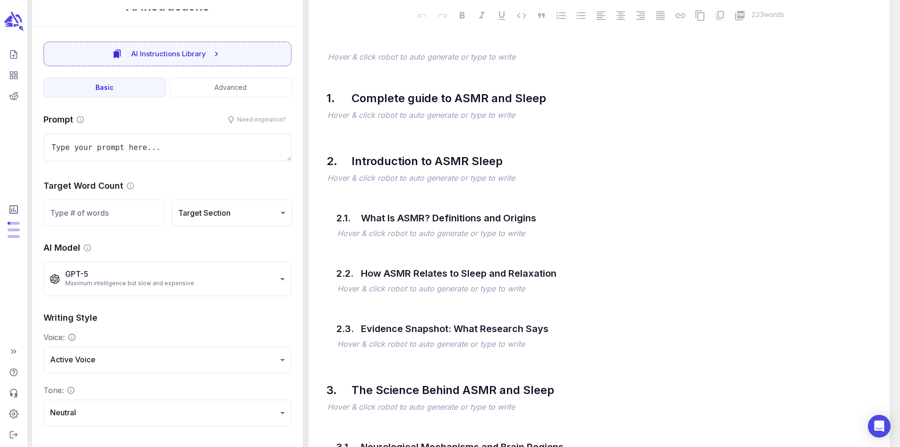
click at [191, 309] on div "Prompt Need inspiration? x Target Word Count ​ Target Section ******* ​ AI Mode…" at bounding box center [167, 269] width 271 height 335
click at [133, 209] on input "number" at bounding box center [103, 213] width 120 height 26
type input "3"
type textarea "x"
type input "35"
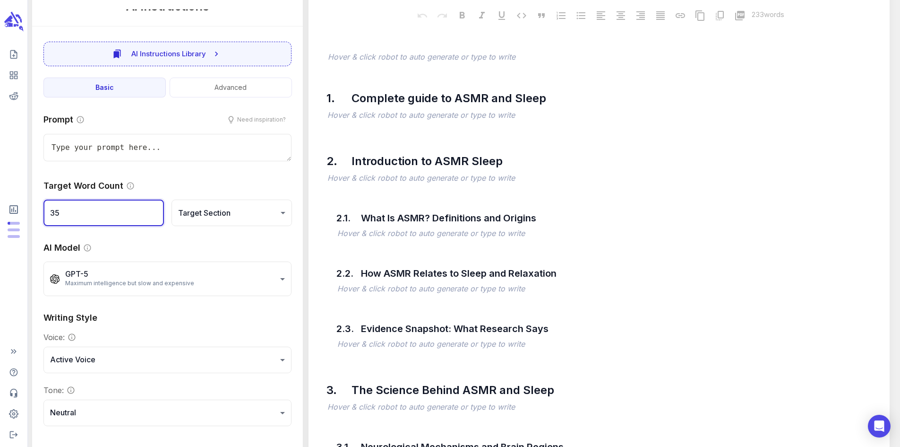
type textarea "x"
type input "3500"
type textarea "x"
type input "35000"
type textarea "x"
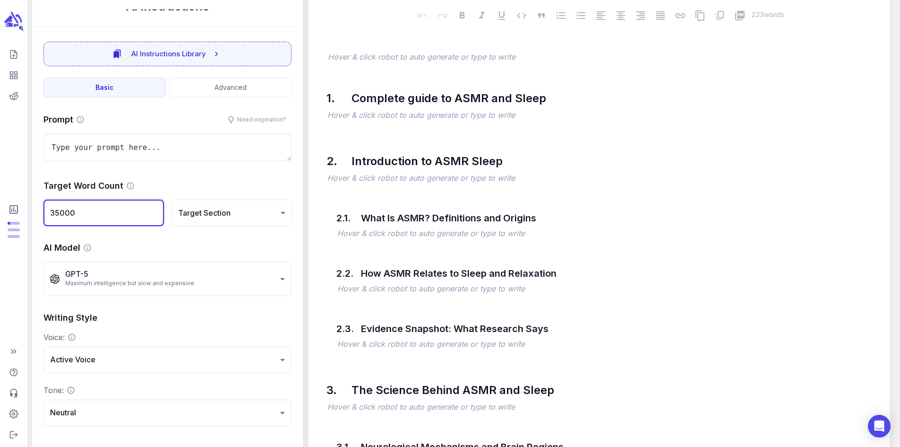
type input "3500"
type textarea "x"
type input "3500"
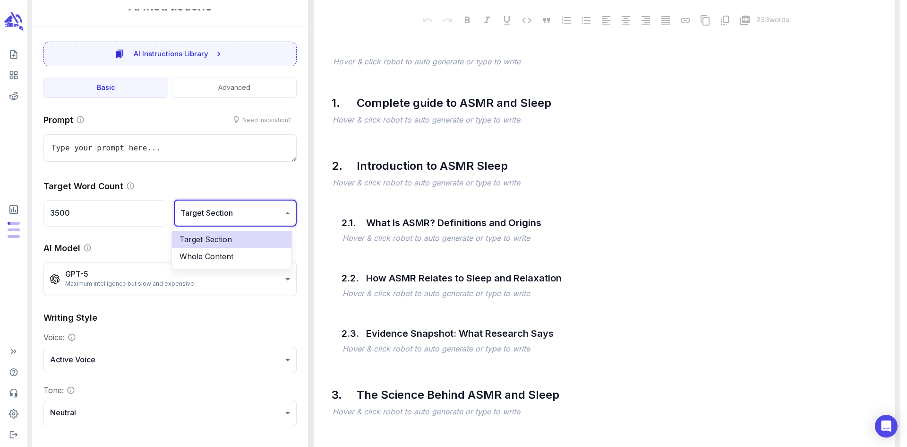
click at [206, 259] on li "Whole Content" at bounding box center [232, 256] width 120 height 17
type textarea "x"
type input "**********"
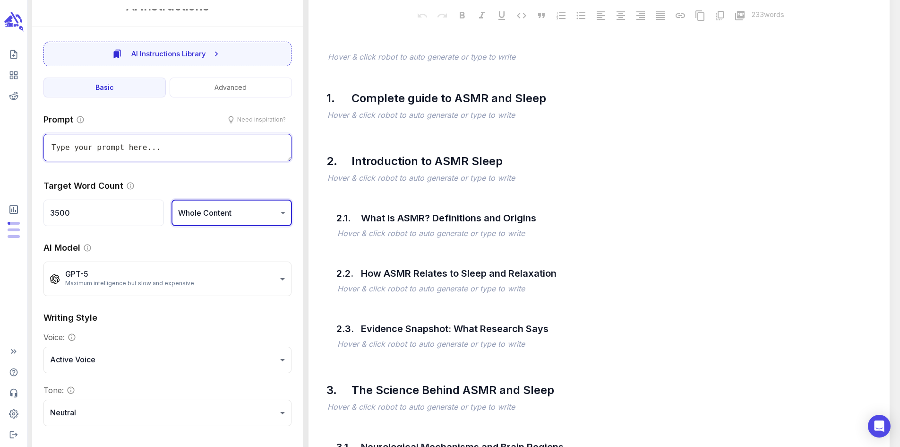
click at [139, 150] on textarea at bounding box center [167, 147] width 248 height 27
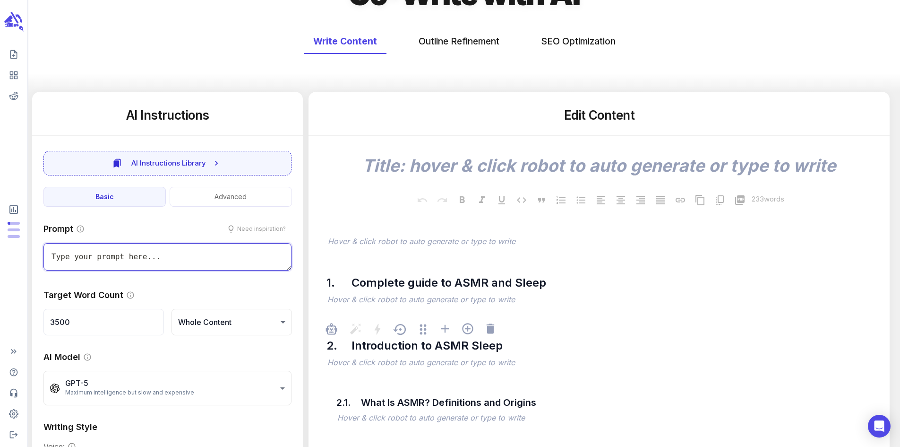
scroll to position [94, 0]
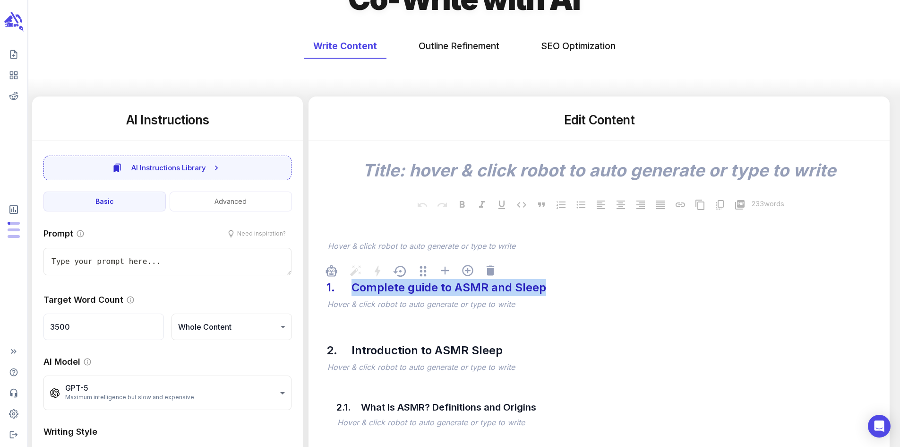
drag, startPoint x: 553, startPoint y: 294, endPoint x: 359, endPoint y: 292, distance: 193.7
click at [359, 292] on div "Complete guide to ASMR and Sleep" at bounding box center [448, 287] width 199 height 22
copy div "Complete guide to ASMR and Sleep"
click at [394, 168] on textarea at bounding box center [599, 170] width 566 height 21
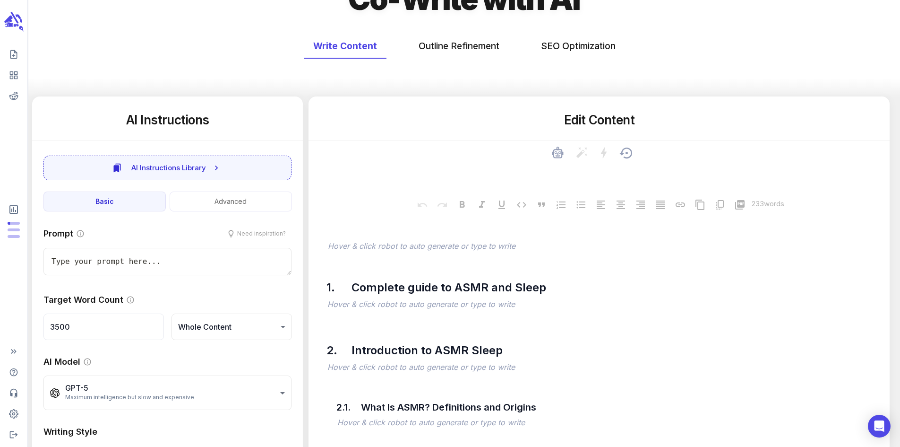
click at [390, 177] on textarea at bounding box center [599, 170] width 566 height 21
paste textarea "Complete guide to ASMR and Sleep"
type textarea "x"
type textarea "Complete guide to ASMR and Sleep"
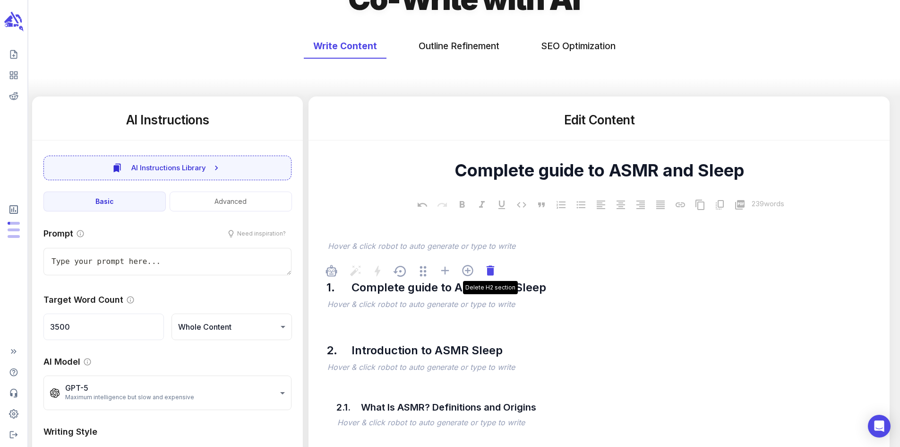
click at [494, 273] on icon at bounding box center [491, 270] width 8 height 10
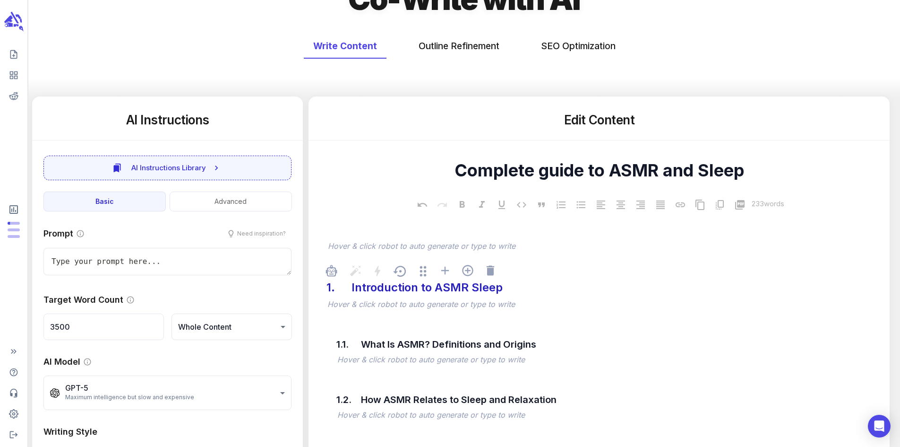
type textarea "x"
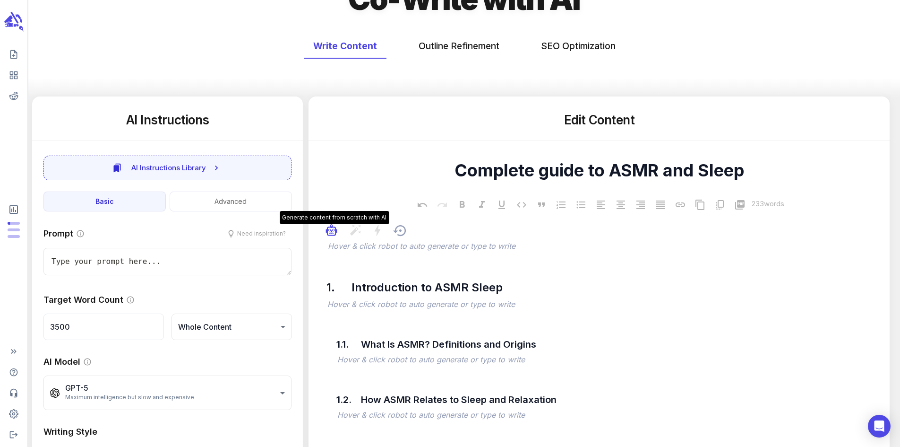
type textarea "Complete guide to ASMR and Sleep"
click at [331, 232] on icon "button" at bounding box center [329, 230] width 3 height 3
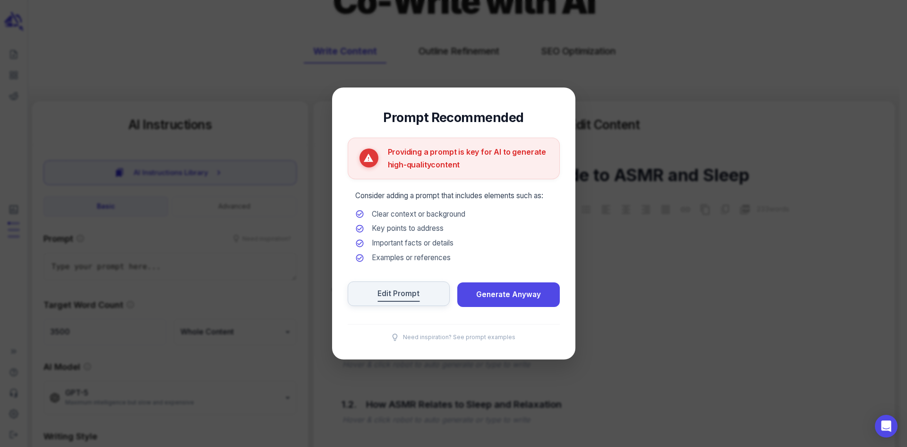
click at [403, 297] on span "Edit Prompt" at bounding box center [399, 293] width 42 height 13
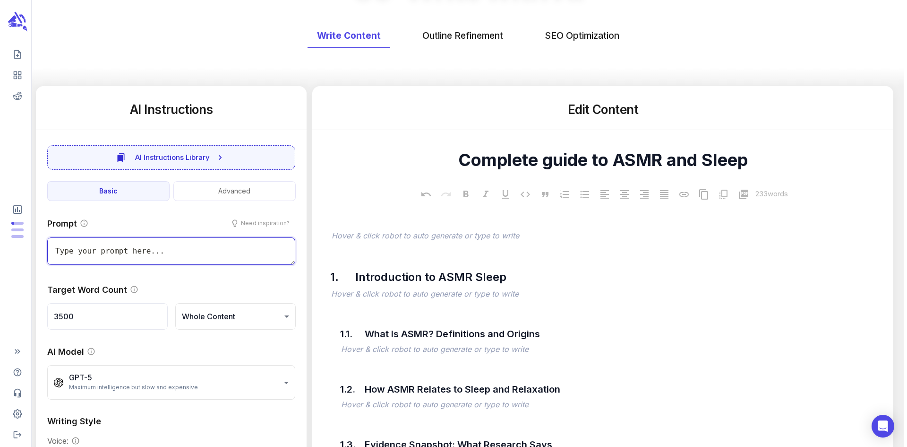
scroll to position [137, 0]
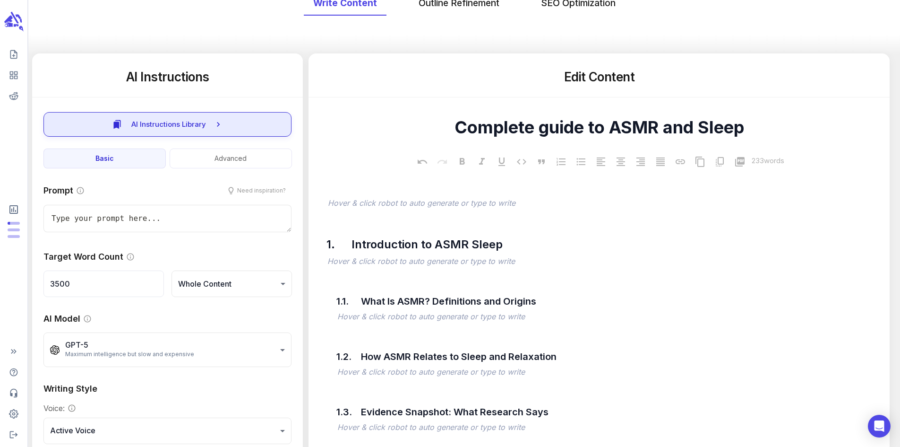
click at [161, 130] on span "AI Instructions Library" at bounding box center [168, 124] width 75 height 12
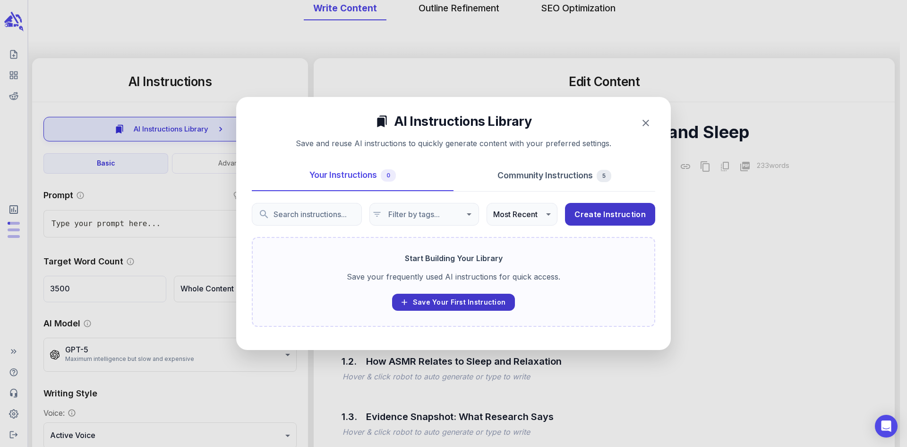
type textarea "x"
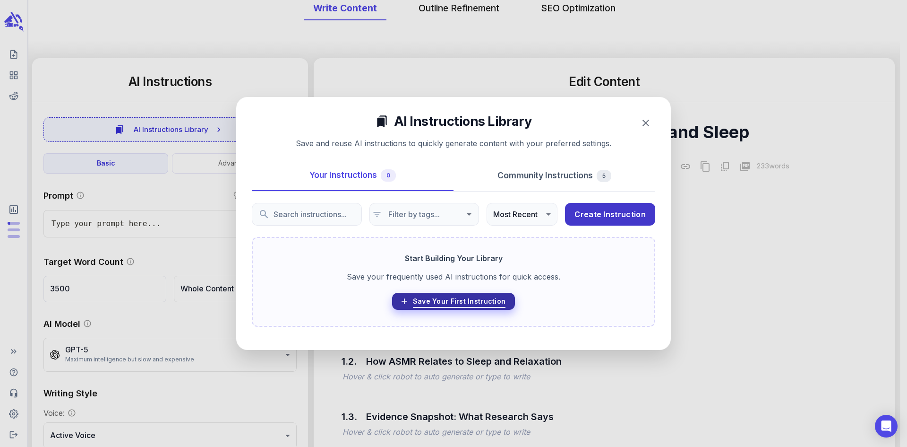
click at [484, 304] on span "Save Your First Instruction" at bounding box center [459, 301] width 93 height 12
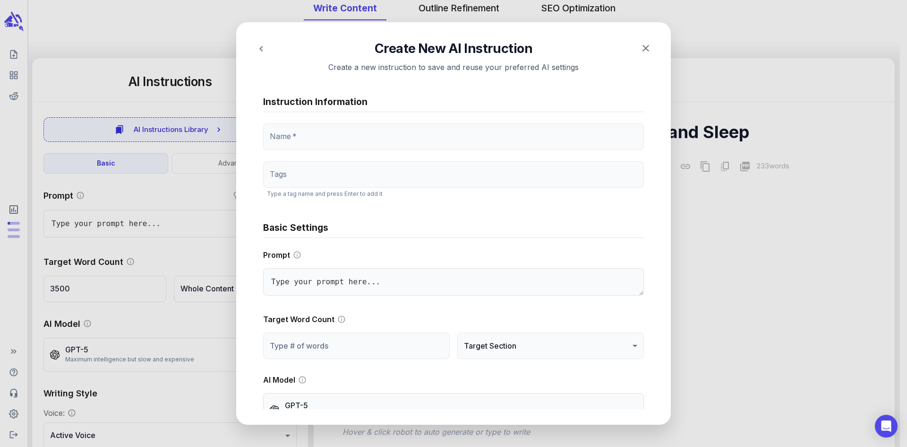
type textarea "x"
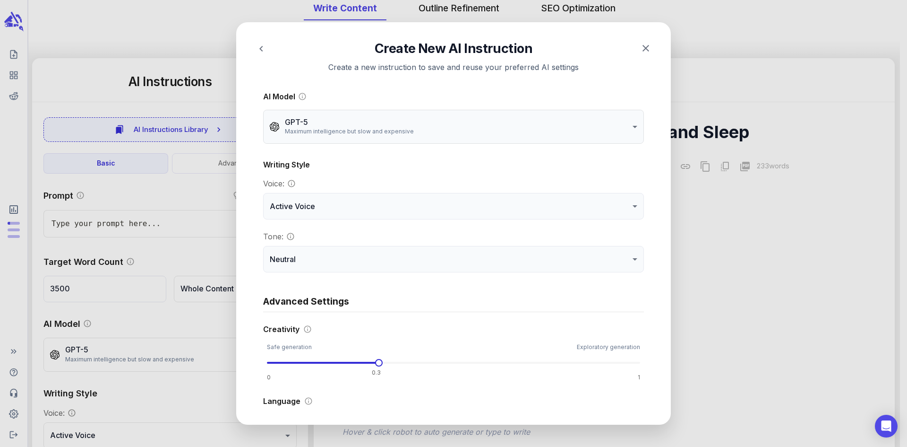
scroll to position [472, 0]
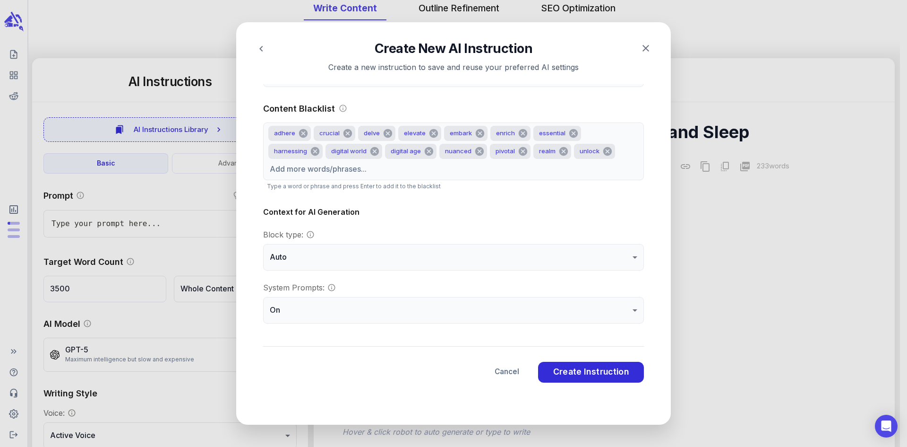
type textarea "x"
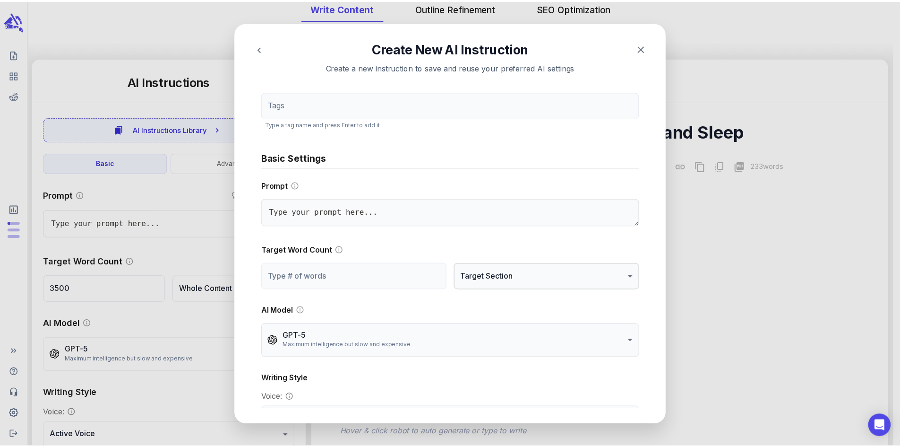
scroll to position [0, 0]
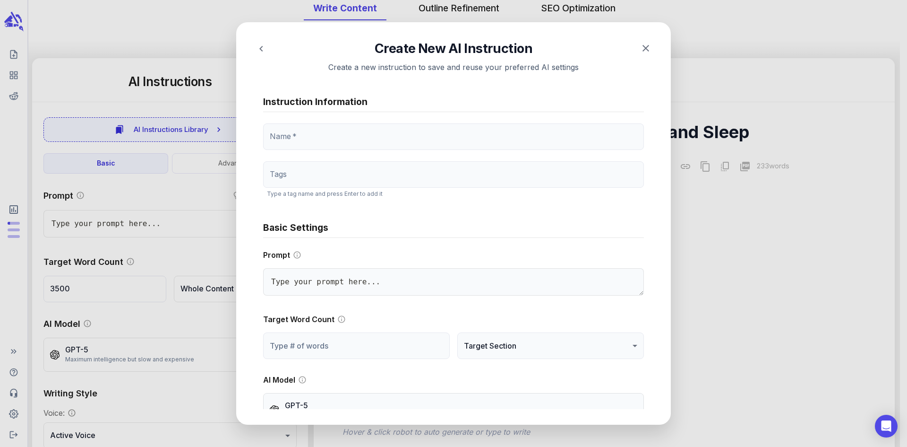
click at [648, 44] on icon "button" at bounding box center [645, 48] width 11 height 11
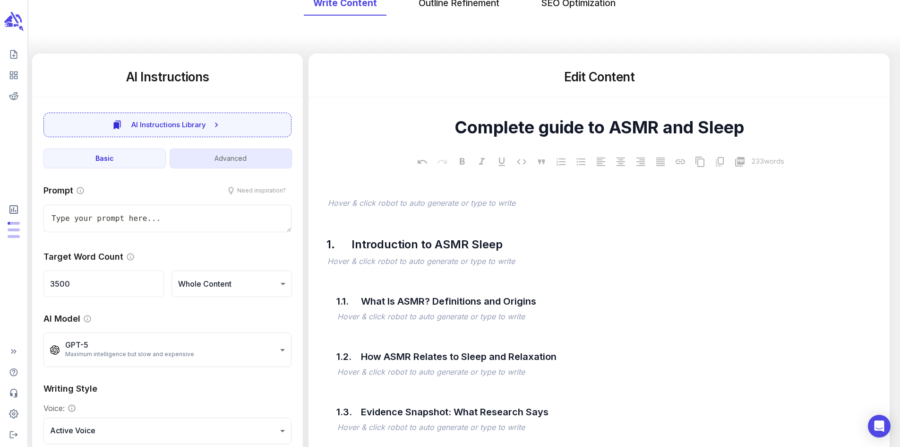
type textarea "x"
click at [174, 221] on textarea at bounding box center [167, 218] width 248 height 27
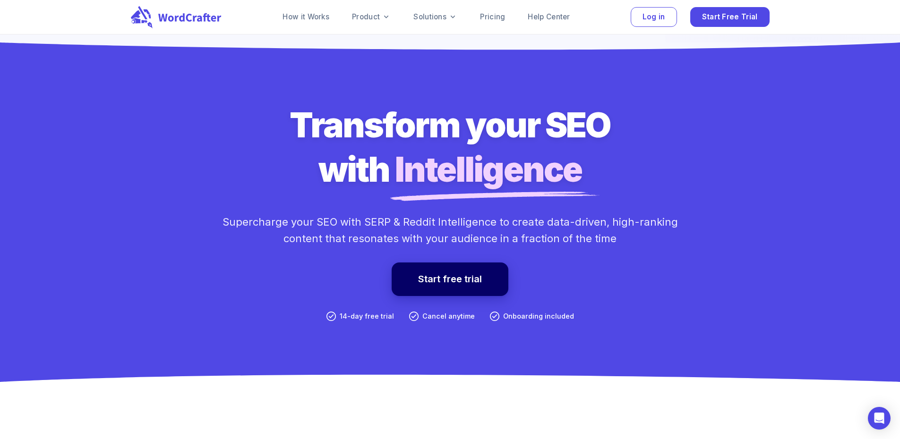
scroll to position [6859, 0]
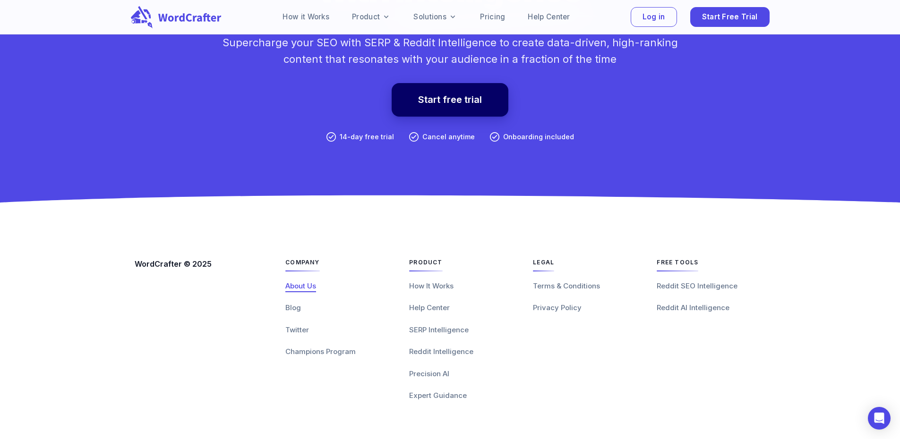
click at [292, 285] on span "About Us" at bounding box center [300, 286] width 31 height 9
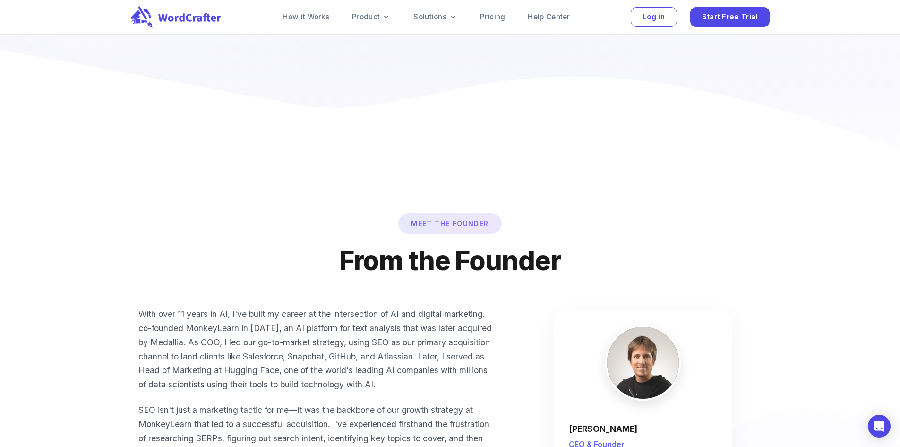
scroll to position [567, 0]
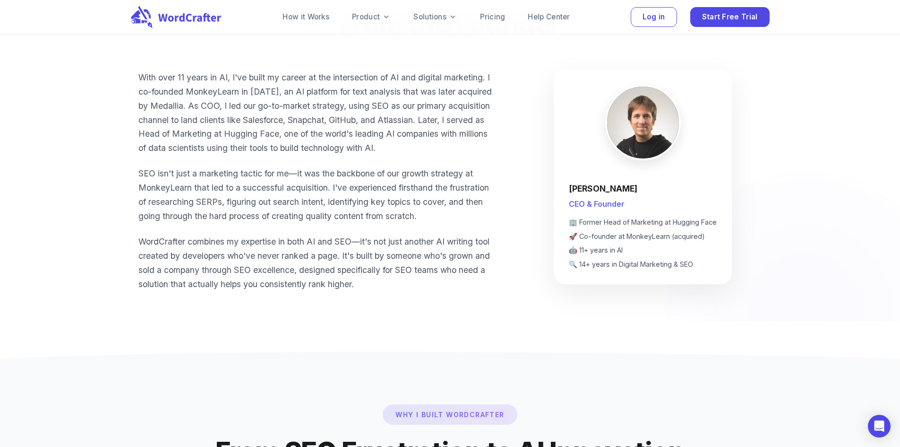
drag, startPoint x: 634, startPoint y: 216, endPoint x: 564, endPoint y: 220, distance: 70.0
click at [564, 220] on div "Federico Pascual CEO & Founder 🏢 Former Head of Marketing at Hugging Face 🚀 Co-…" at bounding box center [643, 176] width 178 height 215
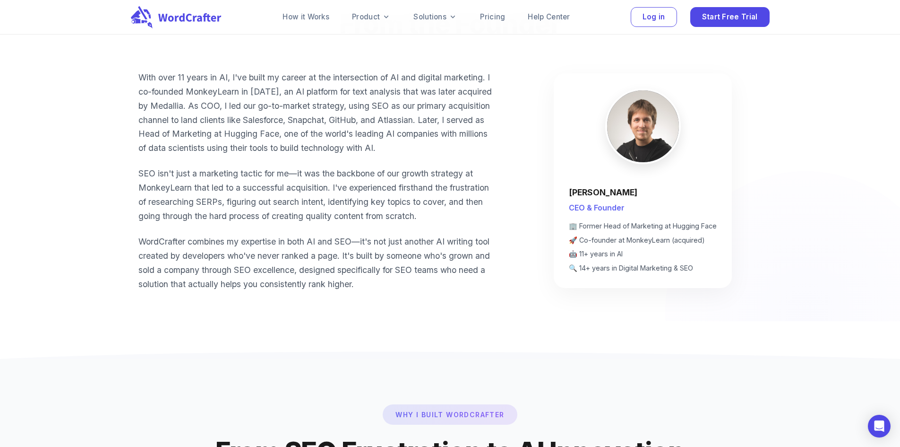
copy h4 "Federico Pascual"
